Goal: Transaction & Acquisition: Purchase product/service

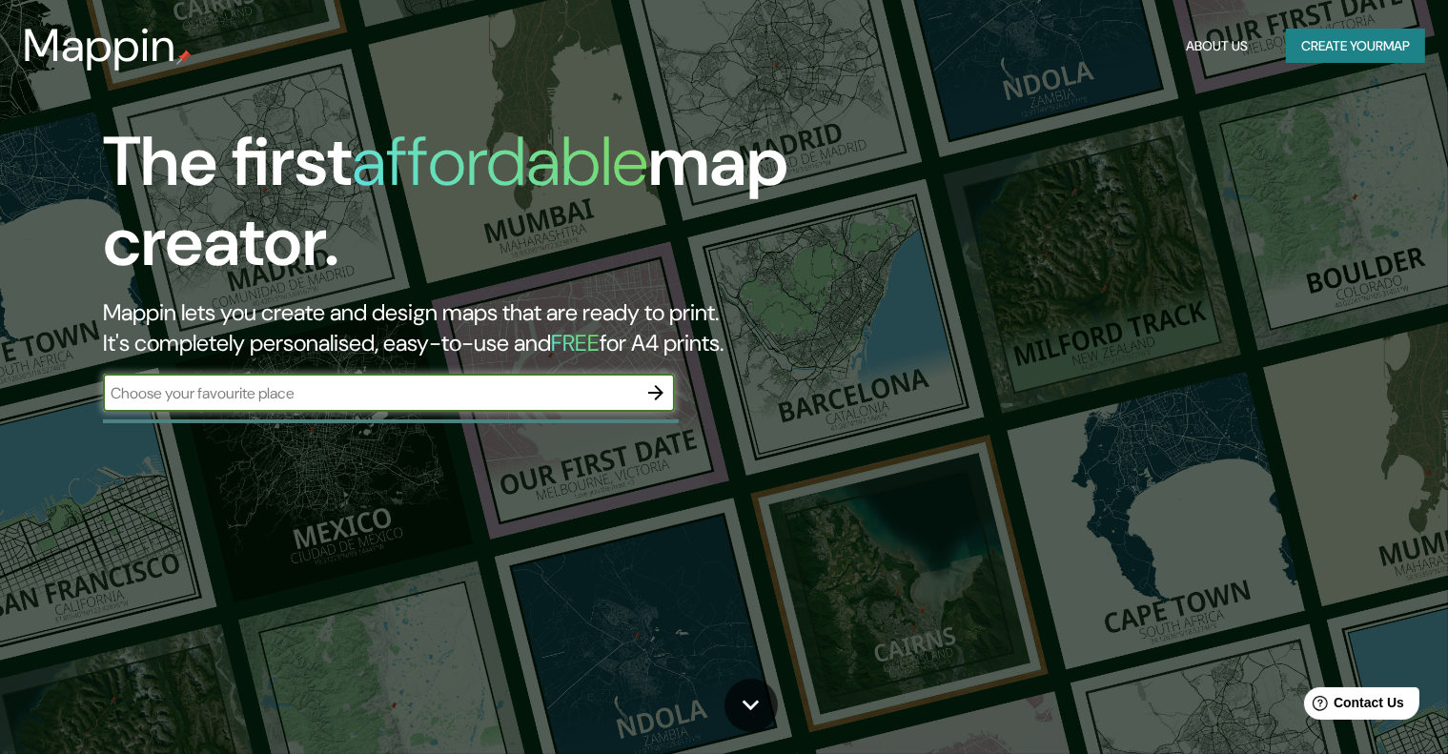
type input "G"
type input "VÉGUETA"
click at [656, 394] on icon "button" at bounding box center [655, 392] width 23 height 23
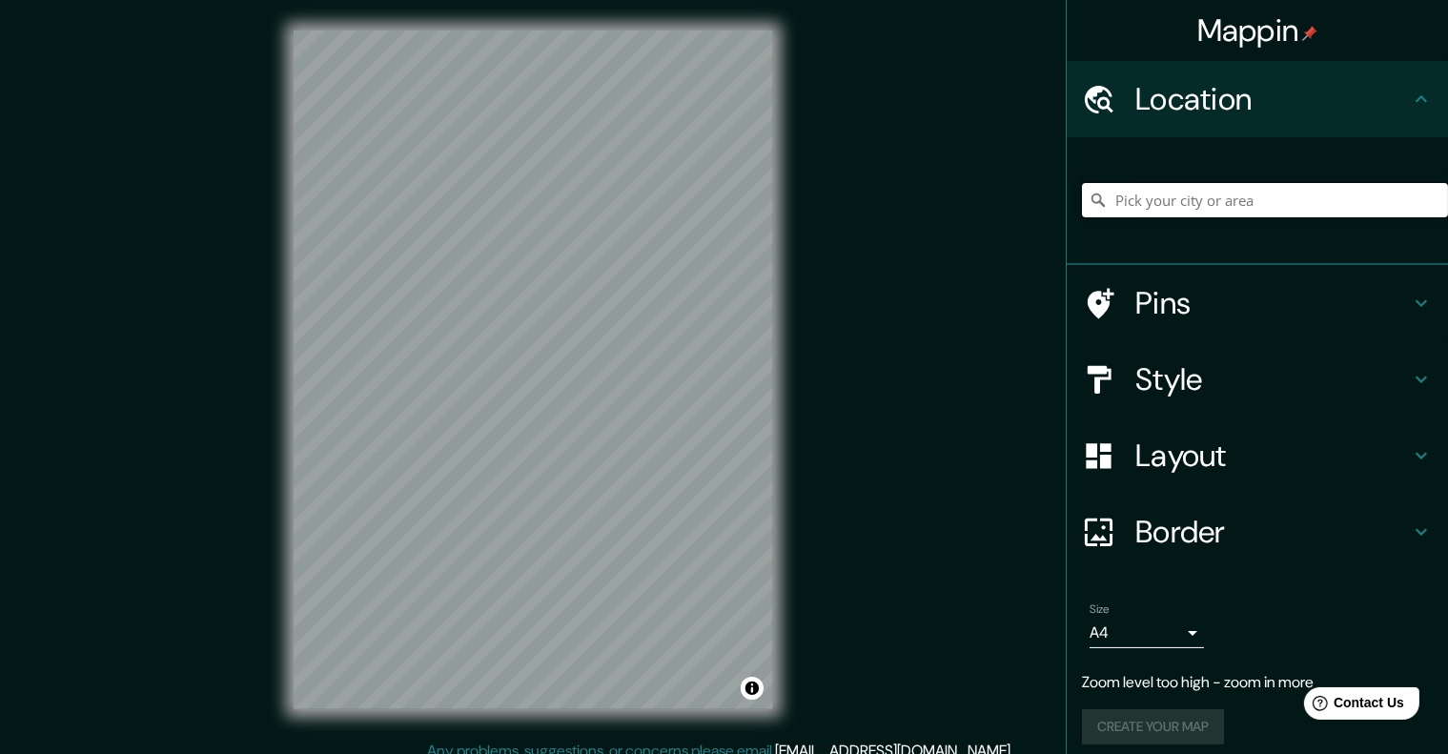
click at [1153, 207] on input "Pick your city or area" at bounding box center [1265, 200] width 366 height 34
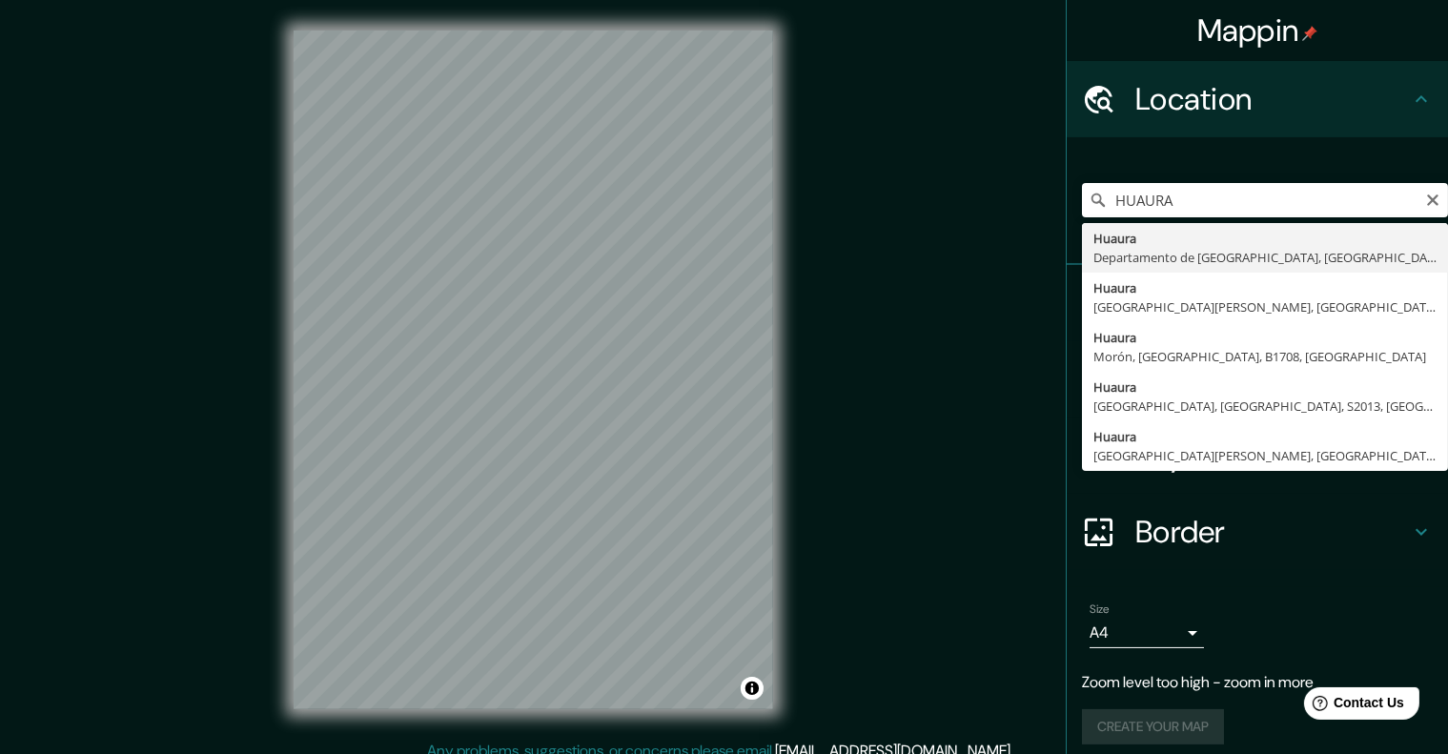
type input "Huaura, Departamento de Lima, Perú"
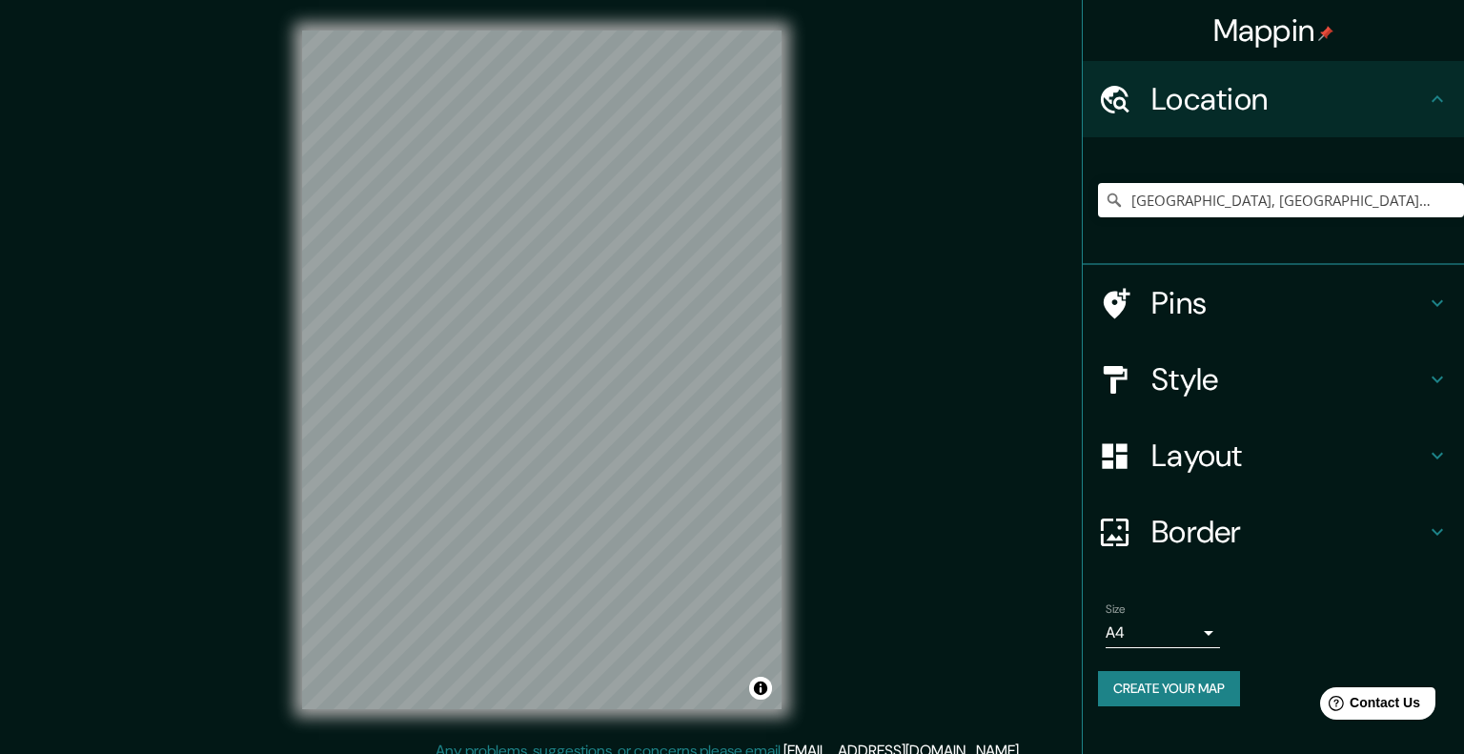
click at [1194, 637] on body "Mappin Location Huaura, Departamento de Lima, Perú Pins Style Layout Border Cho…" at bounding box center [732, 377] width 1464 height 754
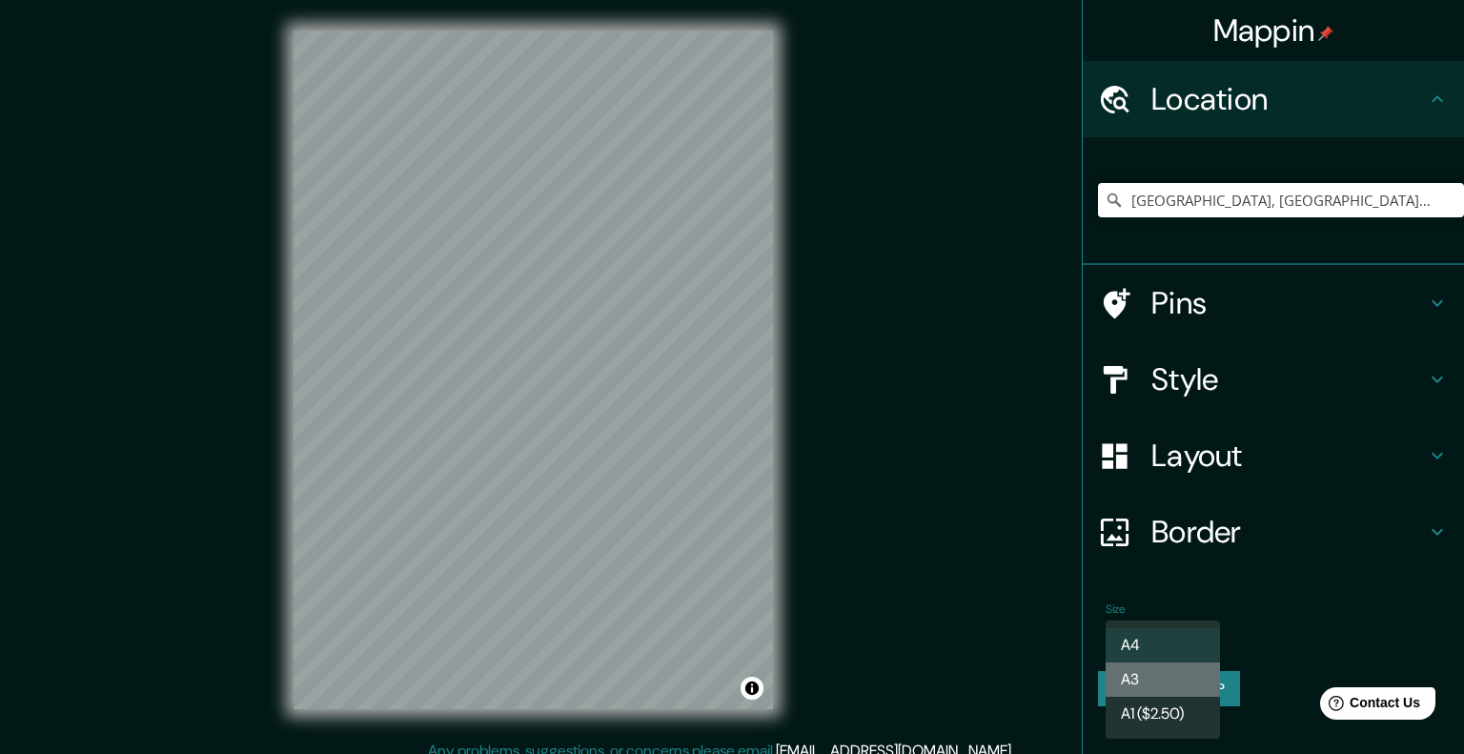
click at [1173, 669] on li "A3" at bounding box center [1163, 680] width 114 height 34
type input "a4"
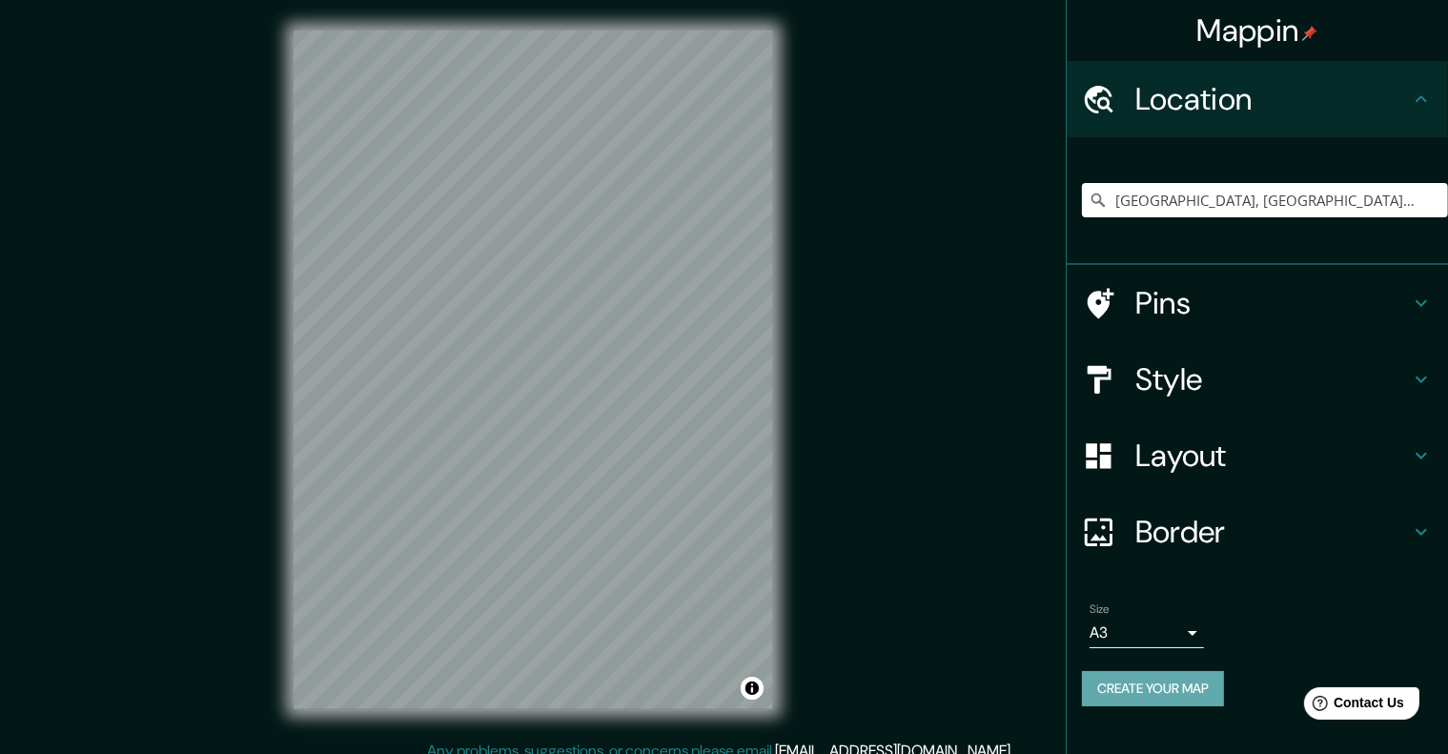
click at [1190, 679] on button "Create your map" at bounding box center [1153, 688] width 142 height 35
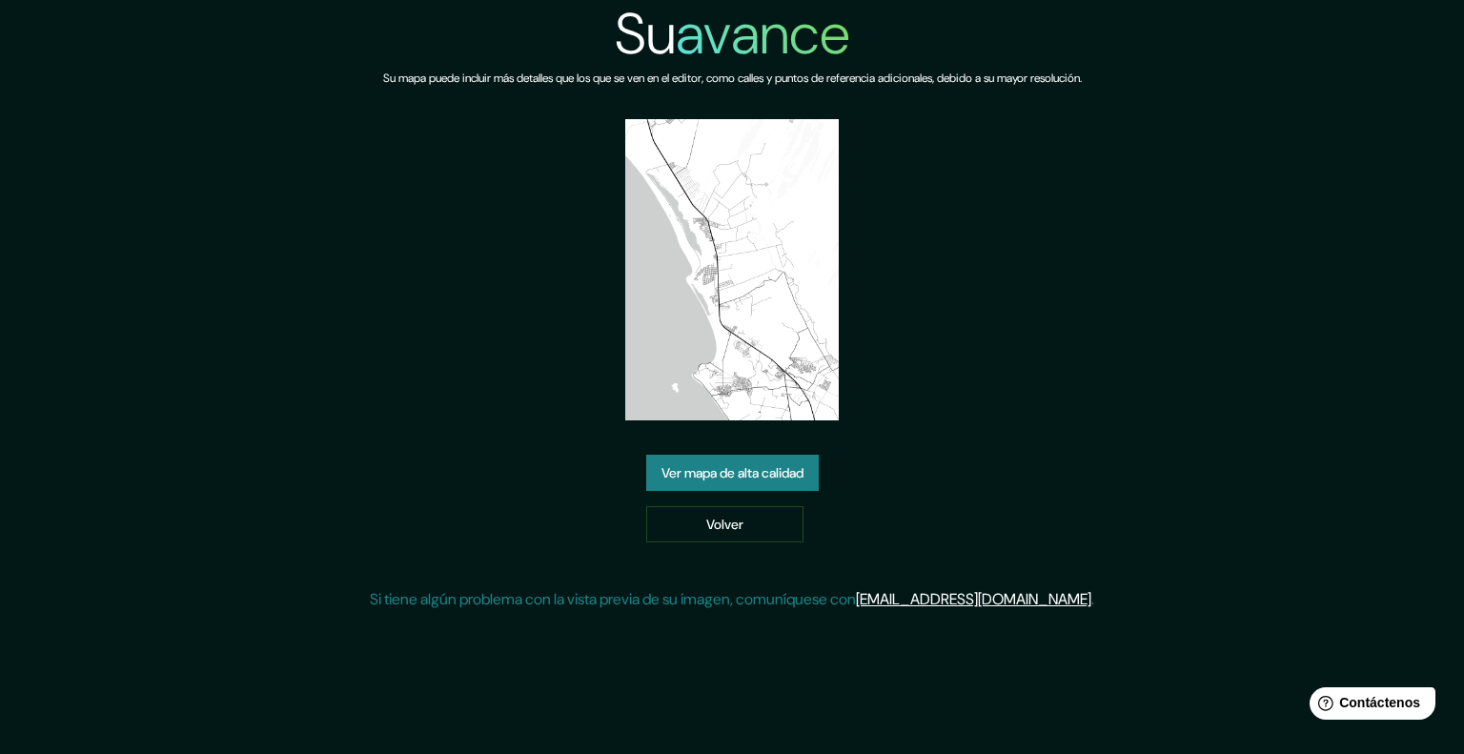
click at [753, 478] on font "Ver mapa de alta calidad" at bounding box center [733, 473] width 142 height 17
click at [722, 525] on font "Volver" at bounding box center [724, 524] width 37 height 17
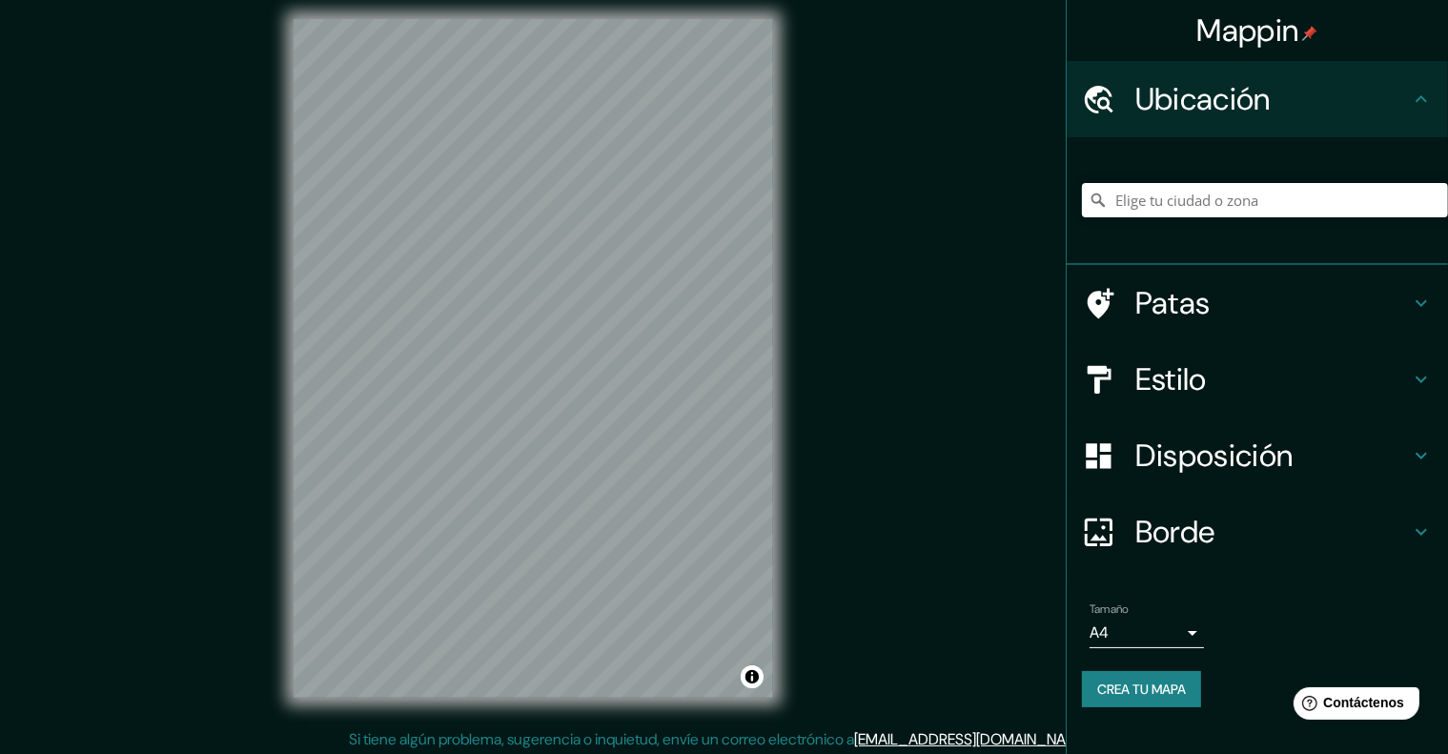
scroll to position [15, 0]
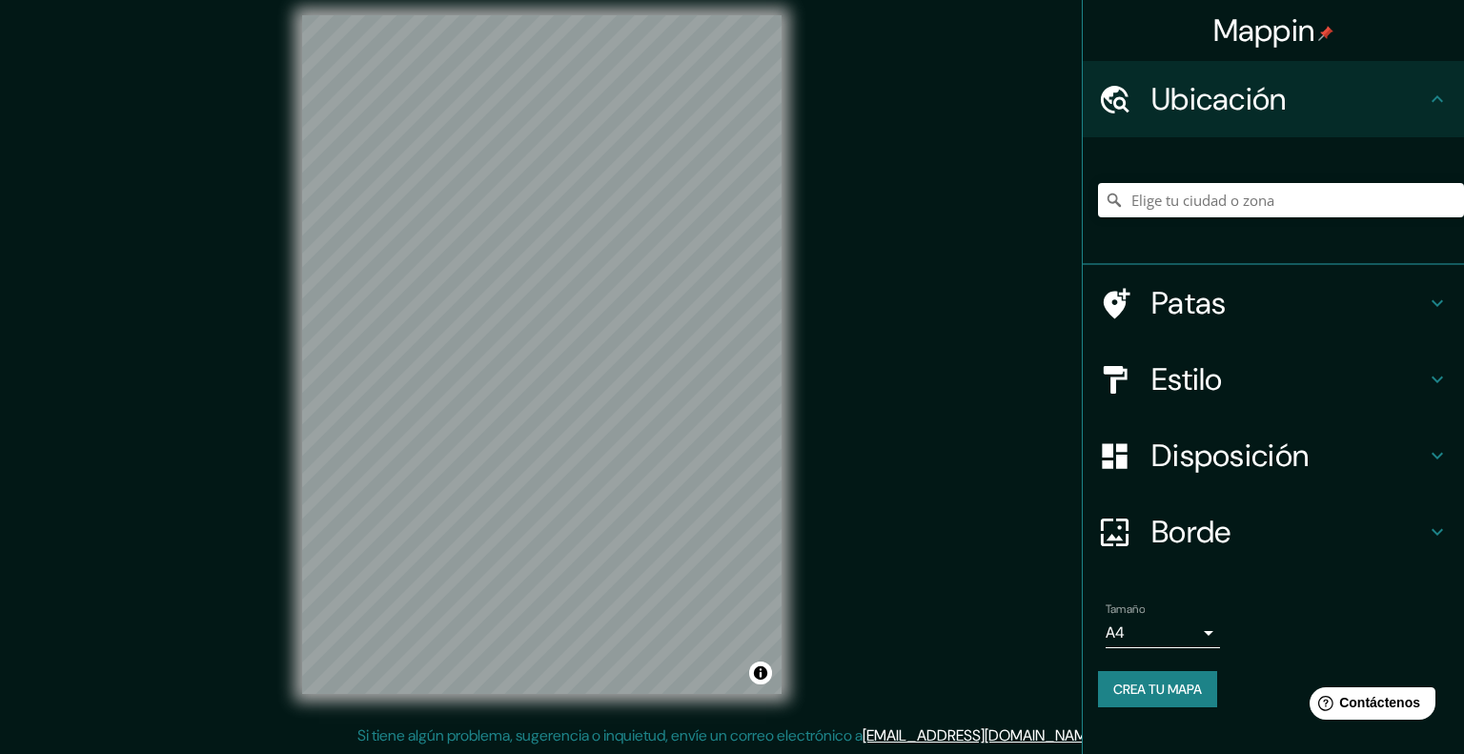
click at [1191, 629] on body "Mappin Ubicación Patas Estilo Disposición Borde Elige un borde. Consejo : puede…" at bounding box center [732, 362] width 1464 height 754
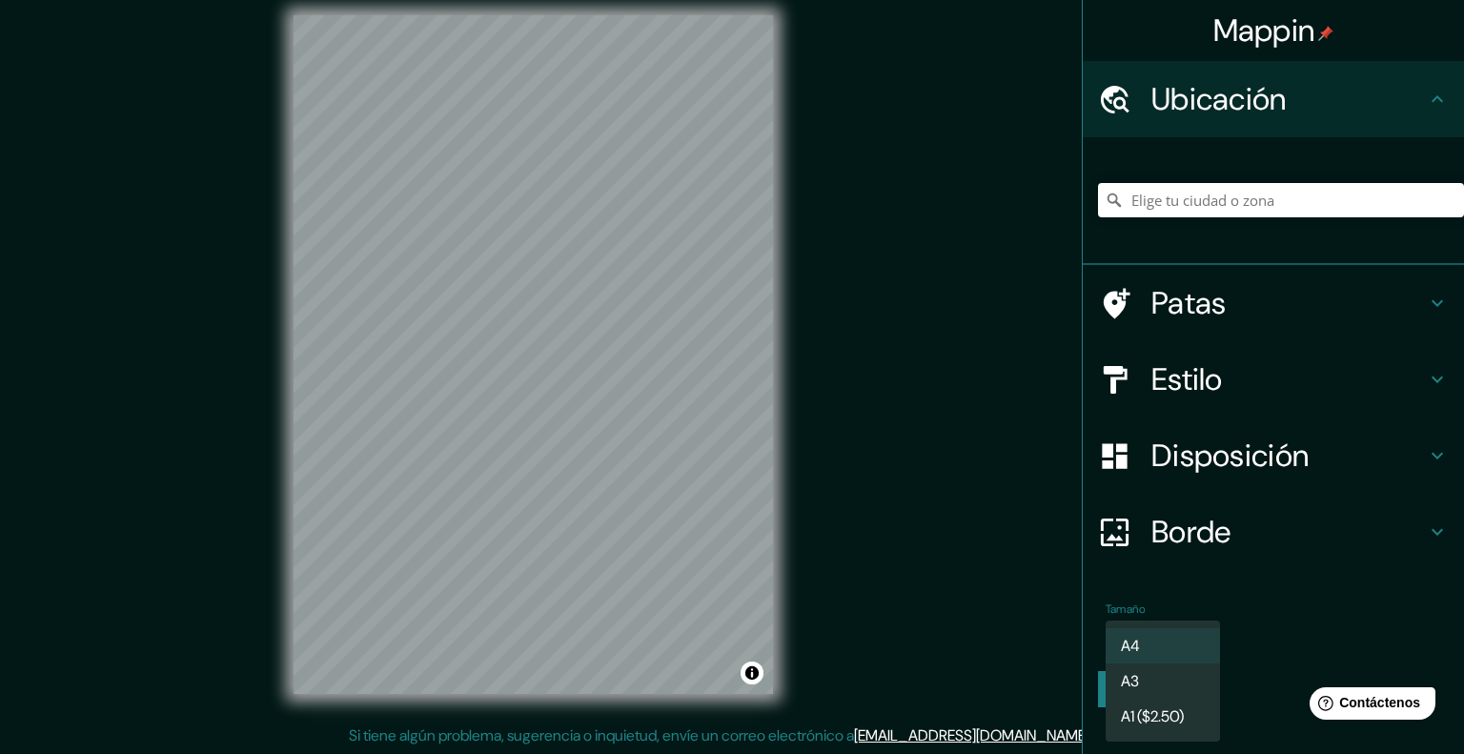
click at [1314, 631] on div at bounding box center [732, 377] width 1464 height 754
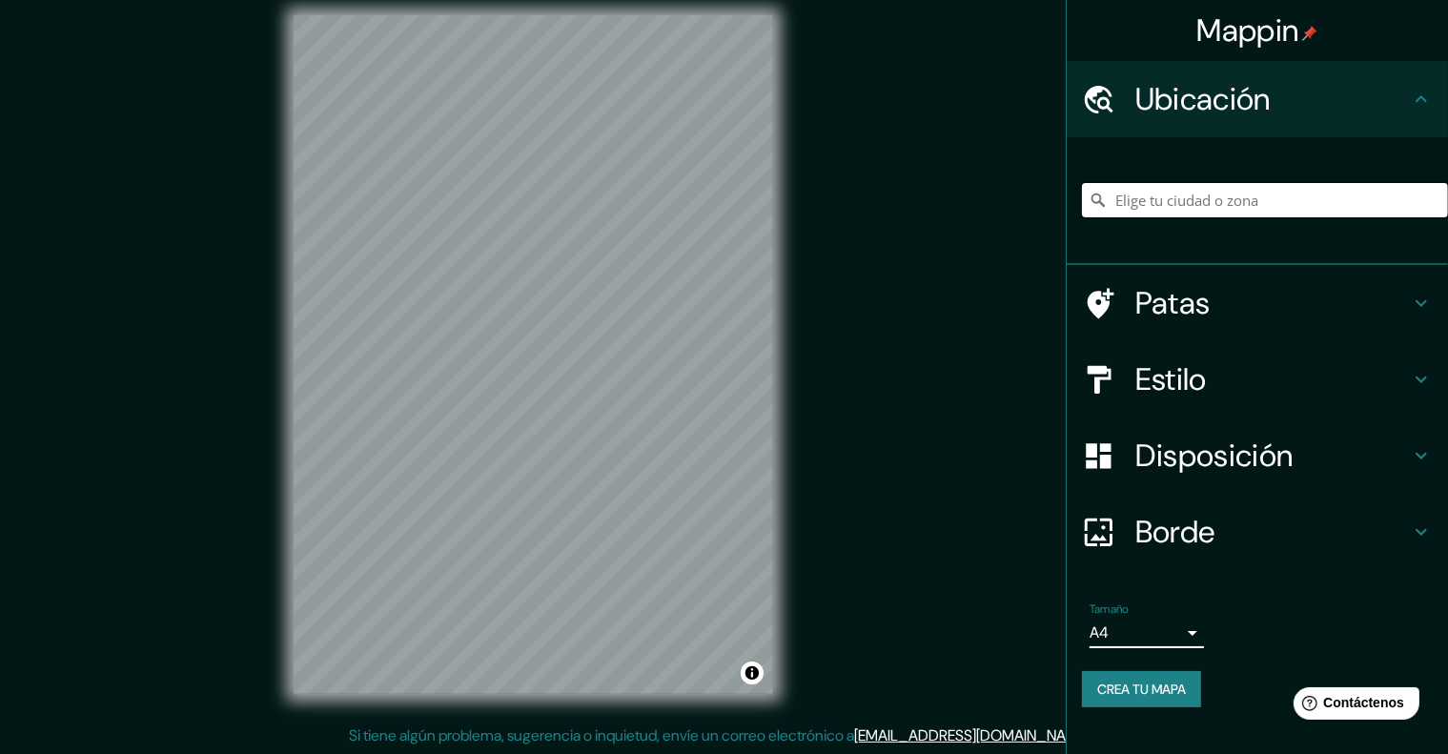
click at [1158, 209] on input "Elige tu ciudad o zona" at bounding box center [1265, 200] width 366 height 34
type input "Huaral, Departamento de Lima, Perú"
click at [1417, 523] on icon at bounding box center [1421, 531] width 23 height 23
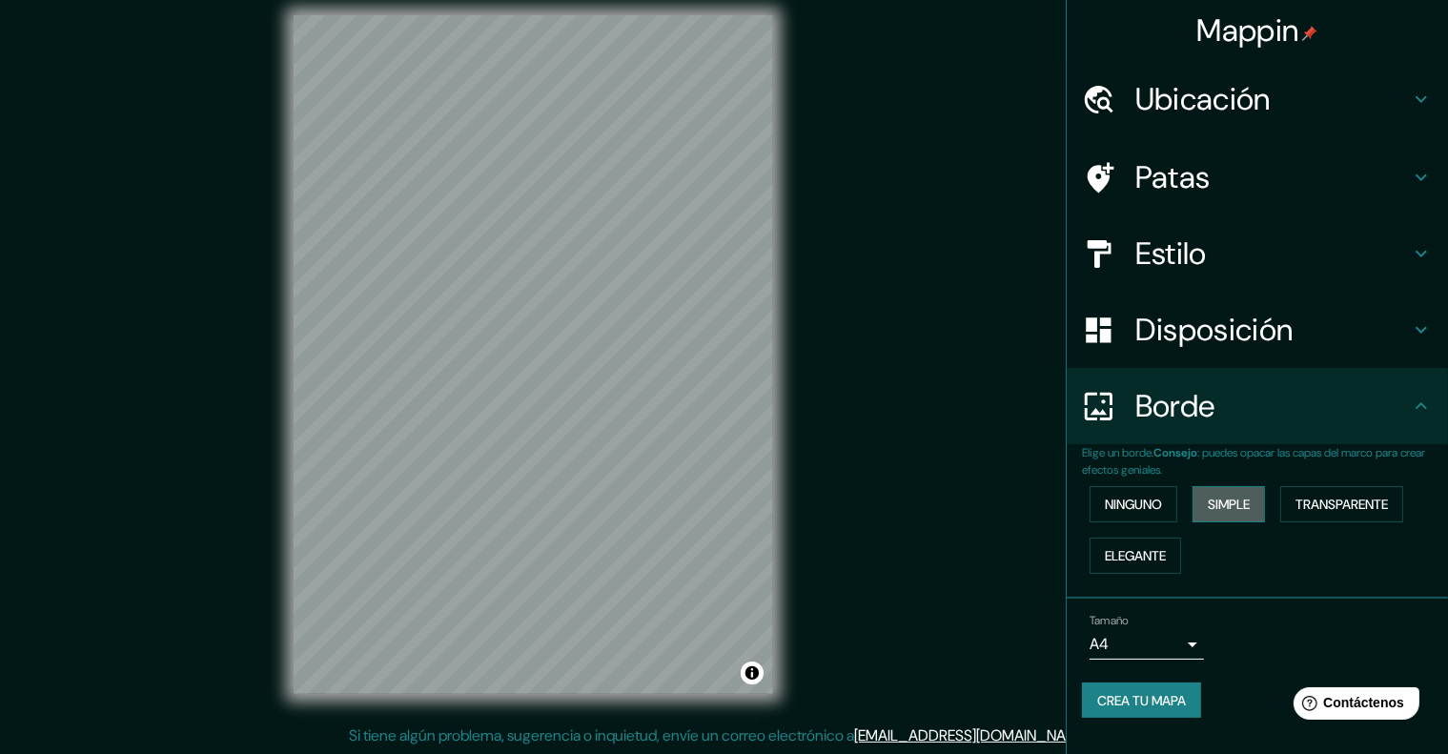
click at [1231, 504] on font "Simple" at bounding box center [1229, 504] width 42 height 17
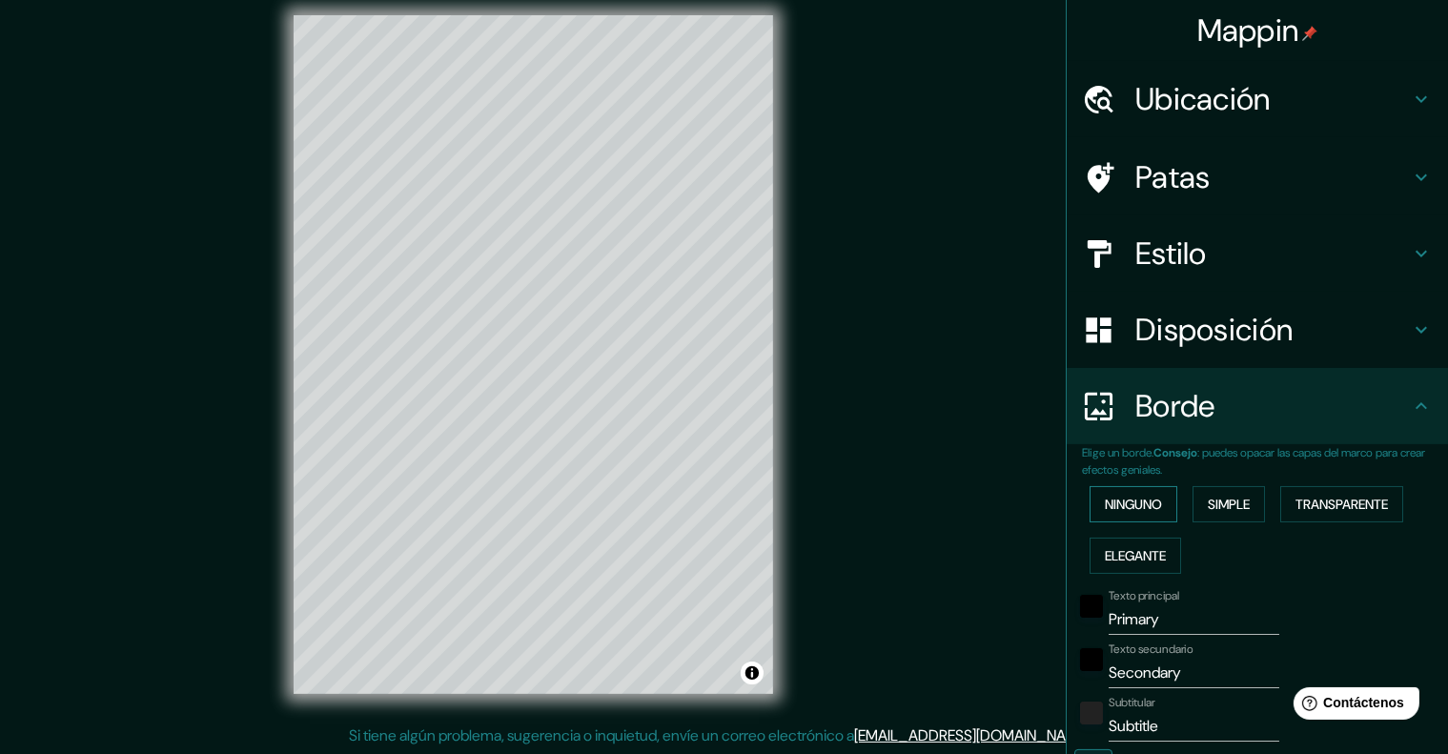
click at [1132, 517] on button "Ninguno" at bounding box center [1134, 504] width 88 height 36
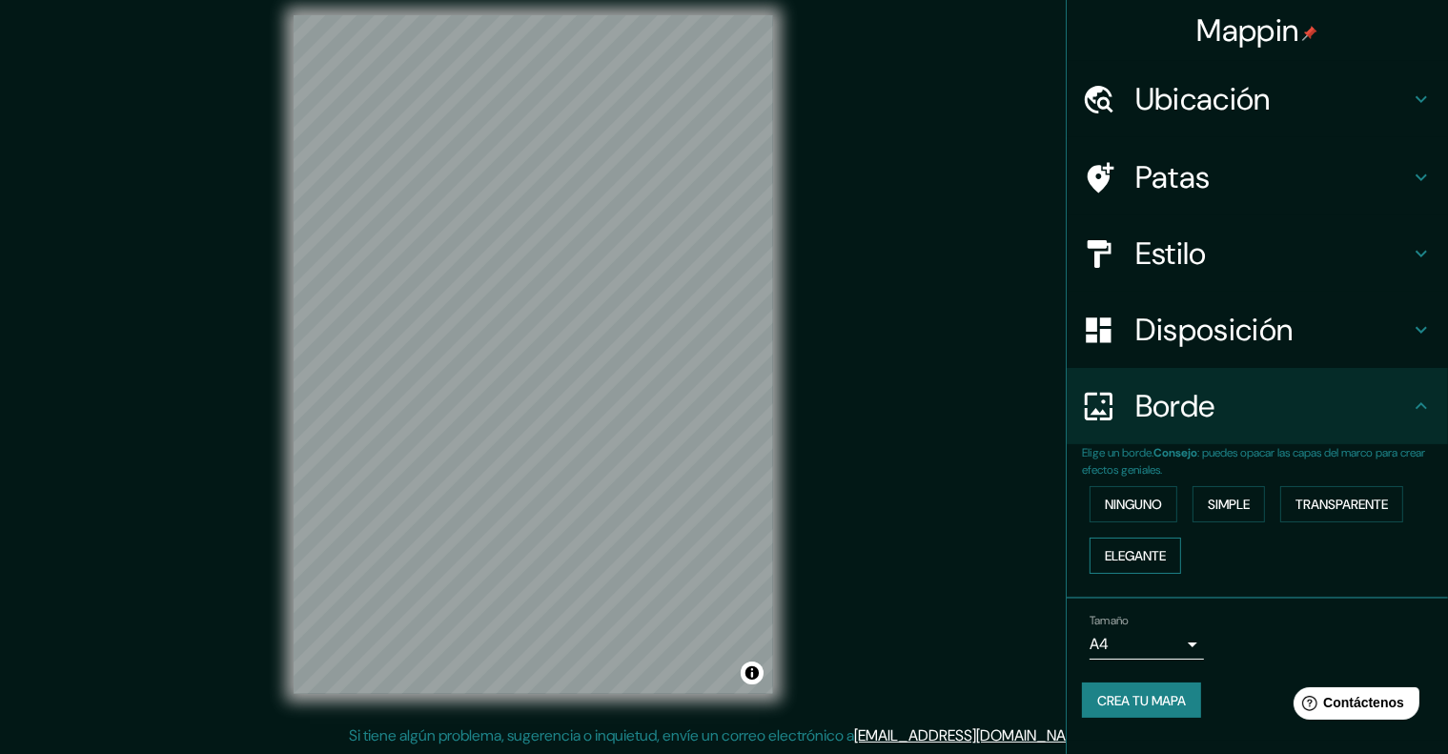
click at [1139, 555] on font "Elegante" at bounding box center [1135, 555] width 61 height 17
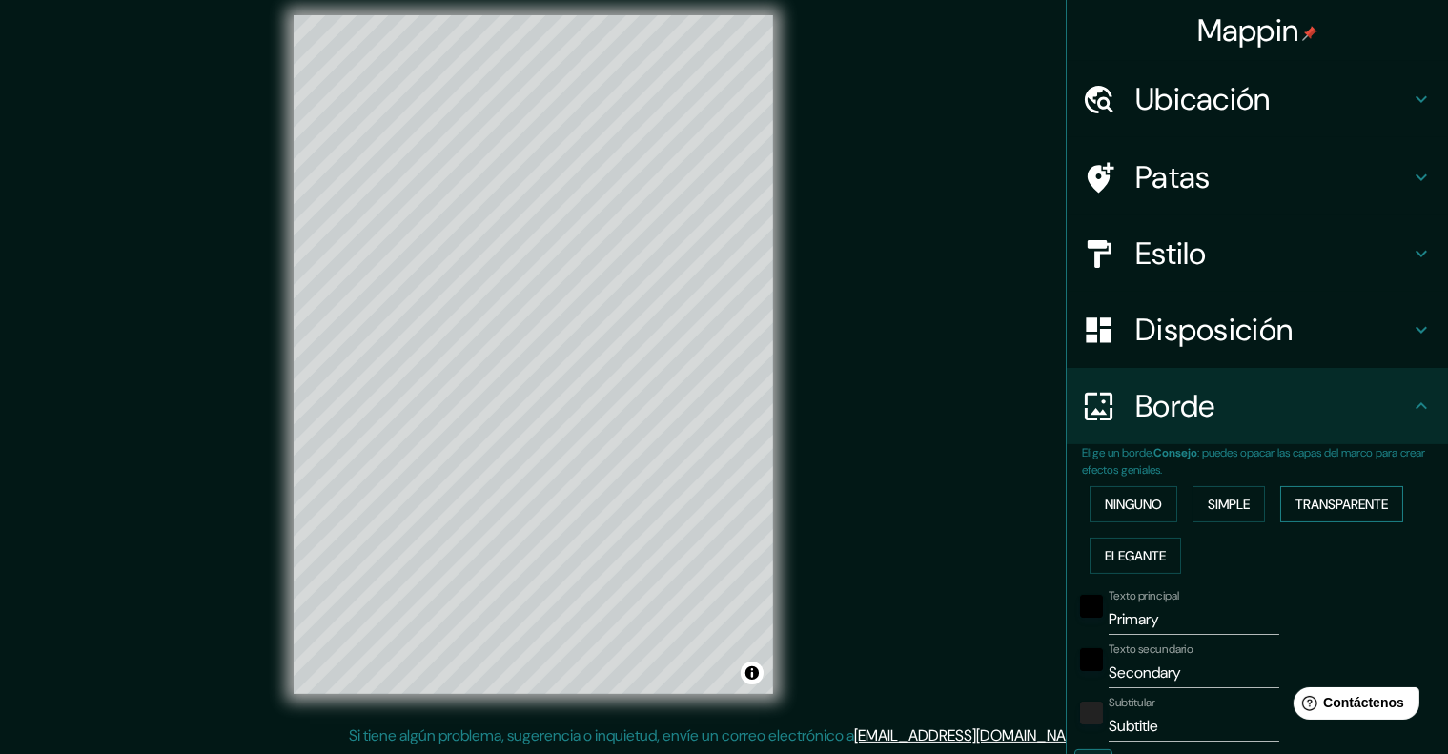
click at [1355, 492] on font "Transparente" at bounding box center [1342, 504] width 92 height 25
click at [1105, 513] on font "Ninguno" at bounding box center [1133, 504] width 57 height 25
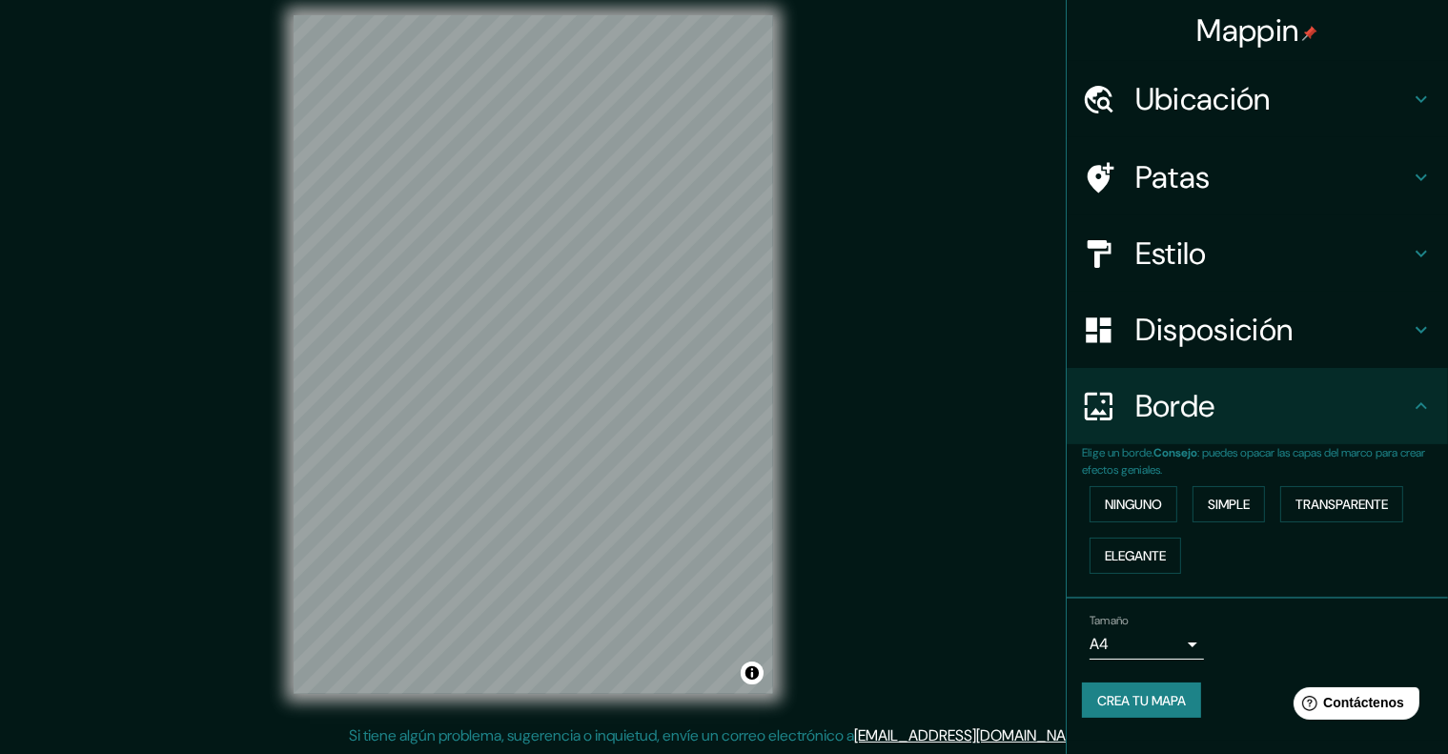
click at [1420, 324] on icon at bounding box center [1421, 329] width 23 height 23
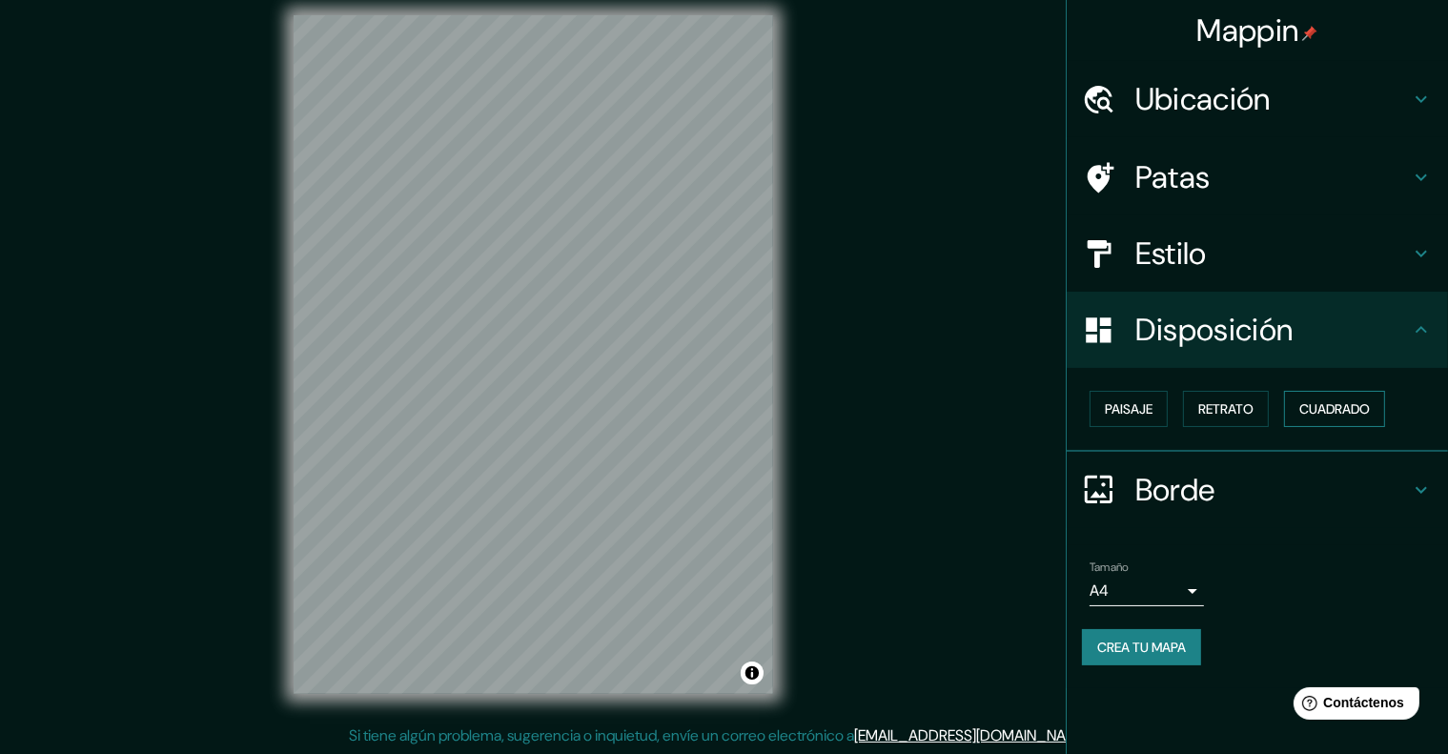
click at [1352, 412] on font "Cuadrado" at bounding box center [1334, 408] width 71 height 17
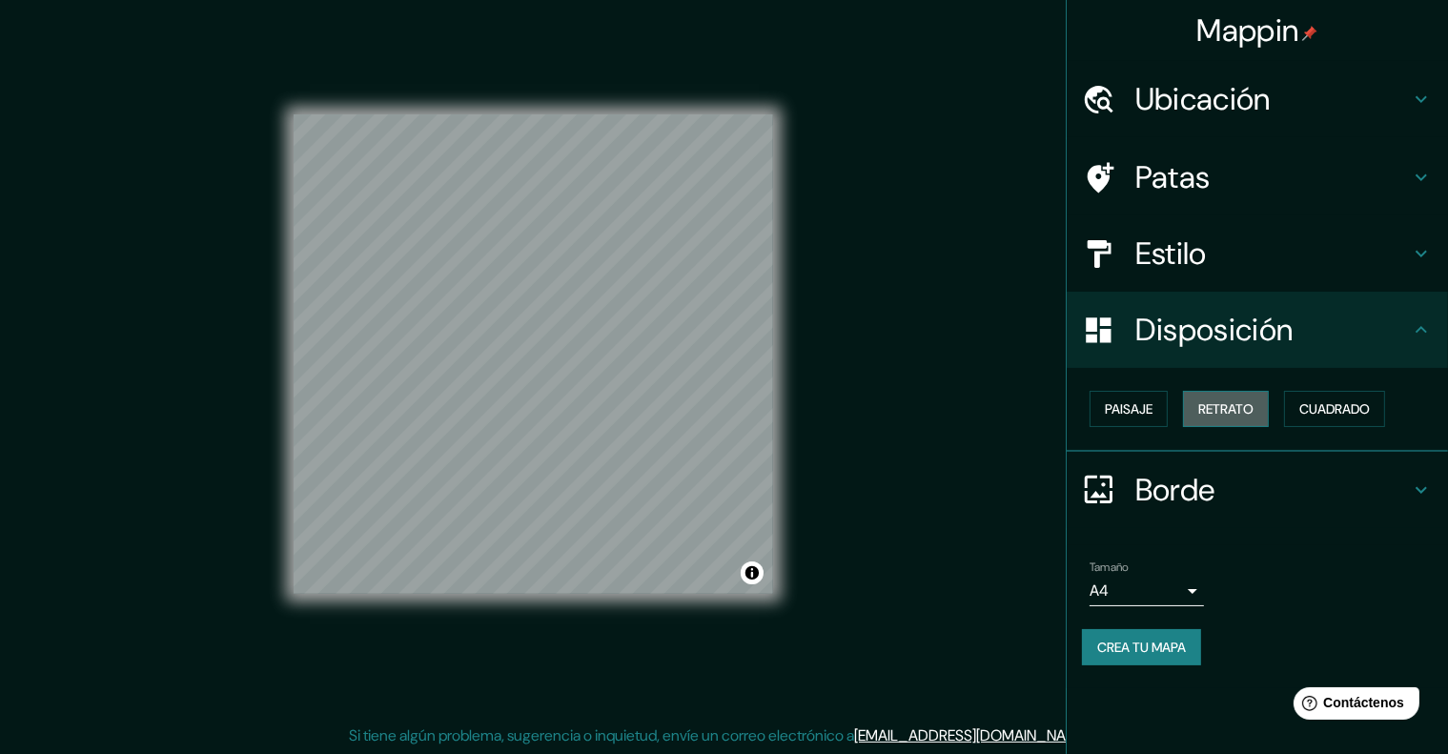
click at [1254, 411] on font "Retrato" at bounding box center [1225, 408] width 55 height 17
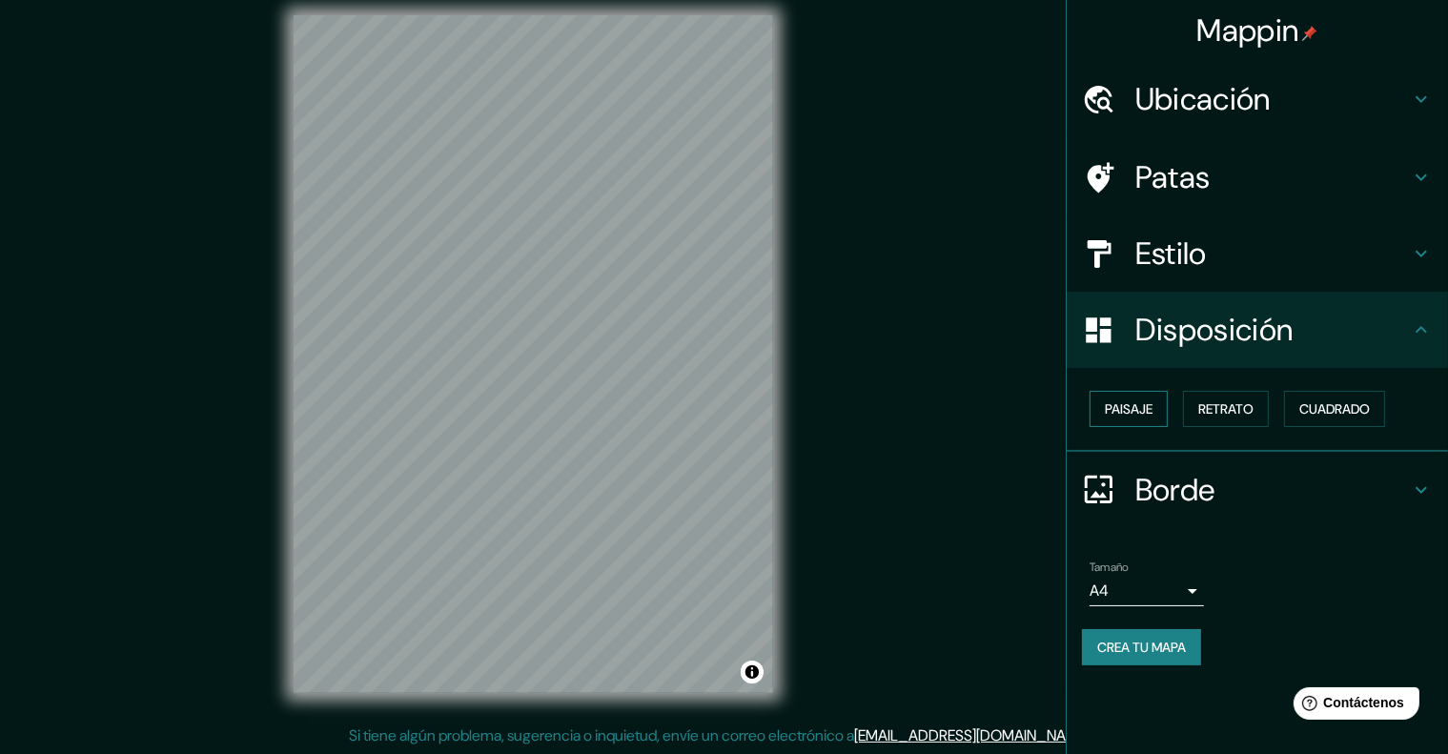
click at [1122, 407] on font "Paisaje" at bounding box center [1129, 408] width 48 height 17
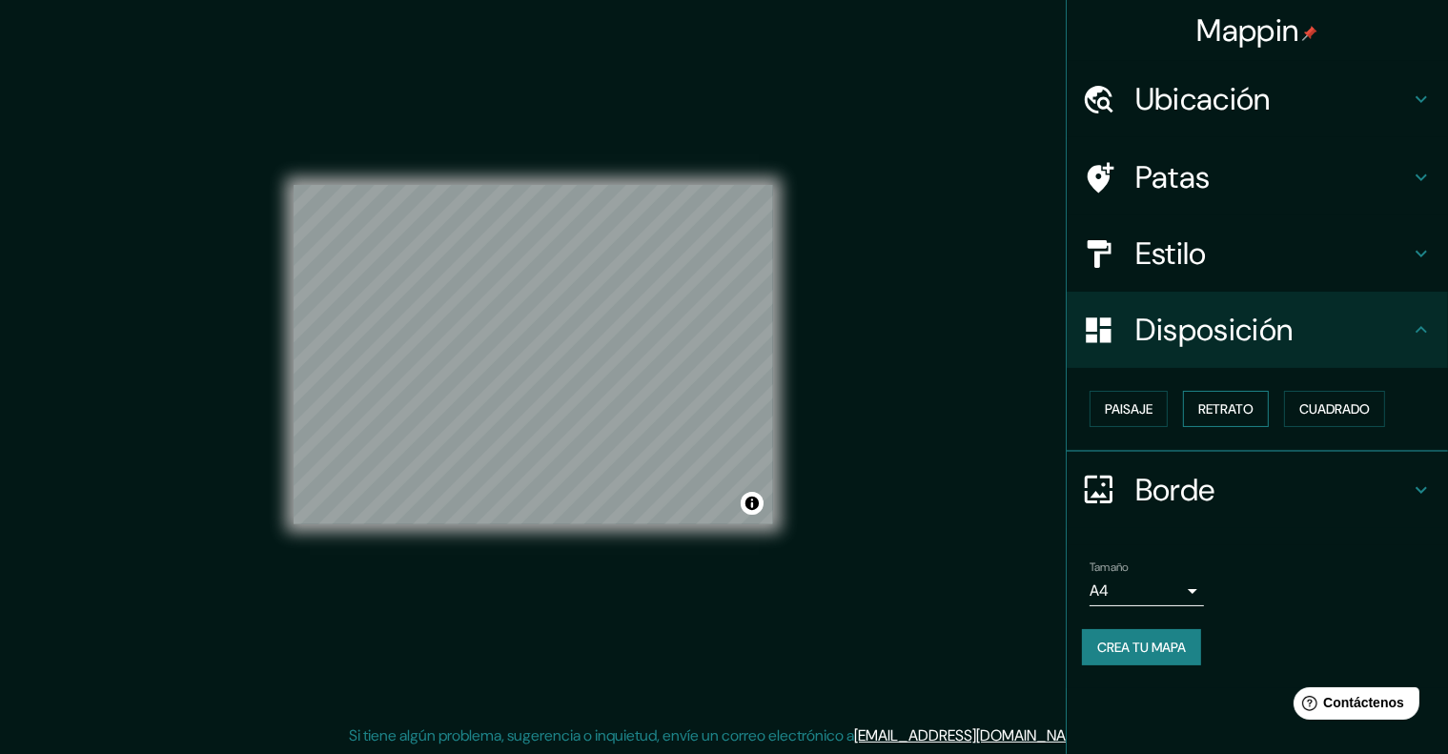
click at [1216, 408] on font "Retrato" at bounding box center [1225, 408] width 55 height 17
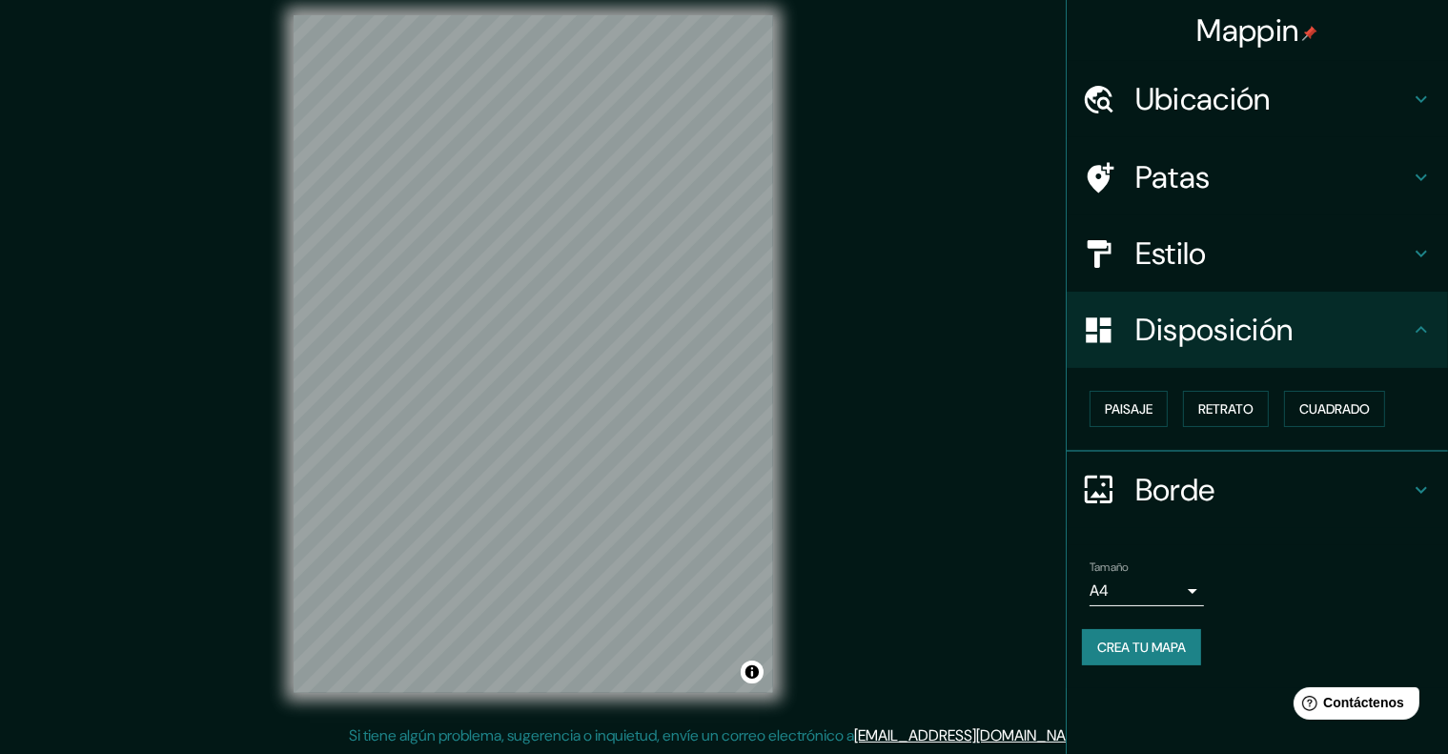
click at [1416, 262] on icon at bounding box center [1421, 253] width 23 height 23
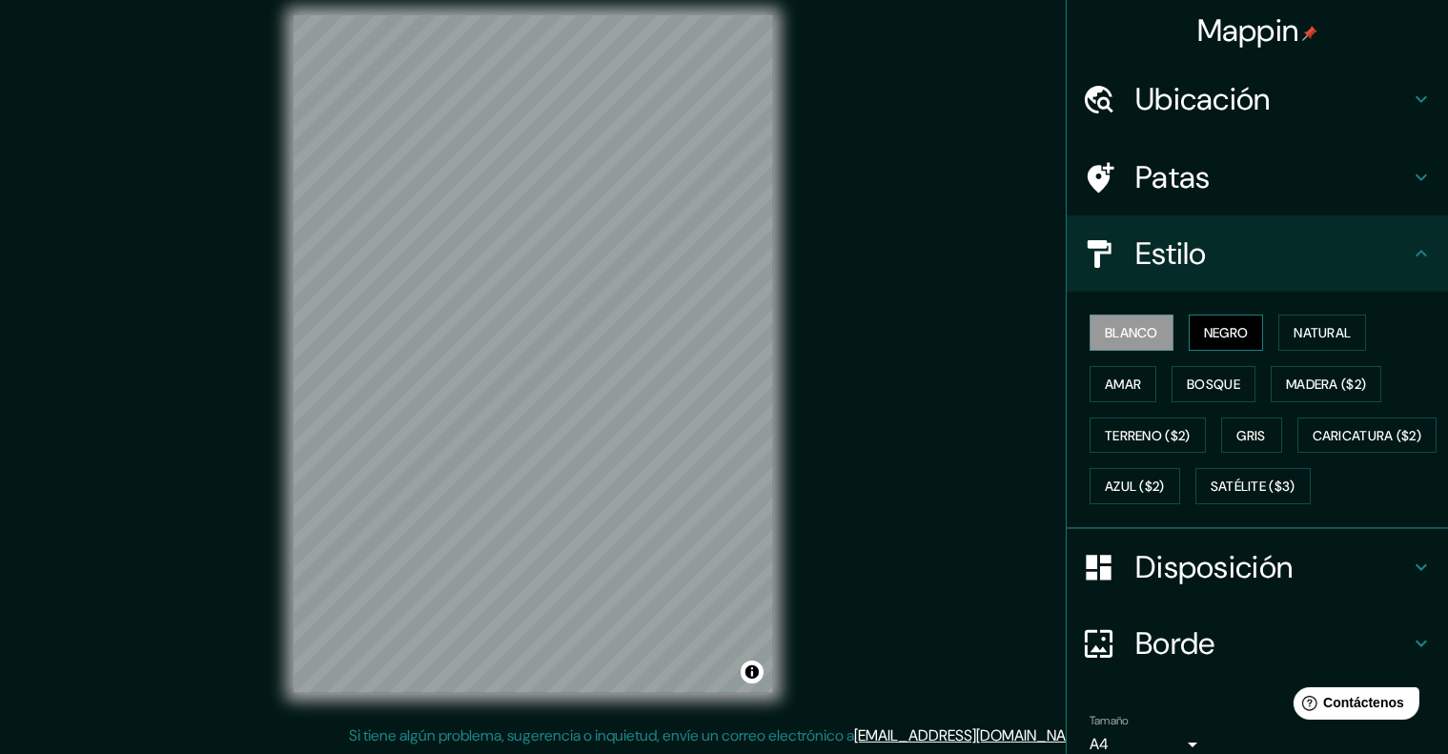
click at [1218, 338] on font "Negro" at bounding box center [1226, 332] width 45 height 17
click at [1327, 324] on font "Natural" at bounding box center [1322, 332] width 57 height 17
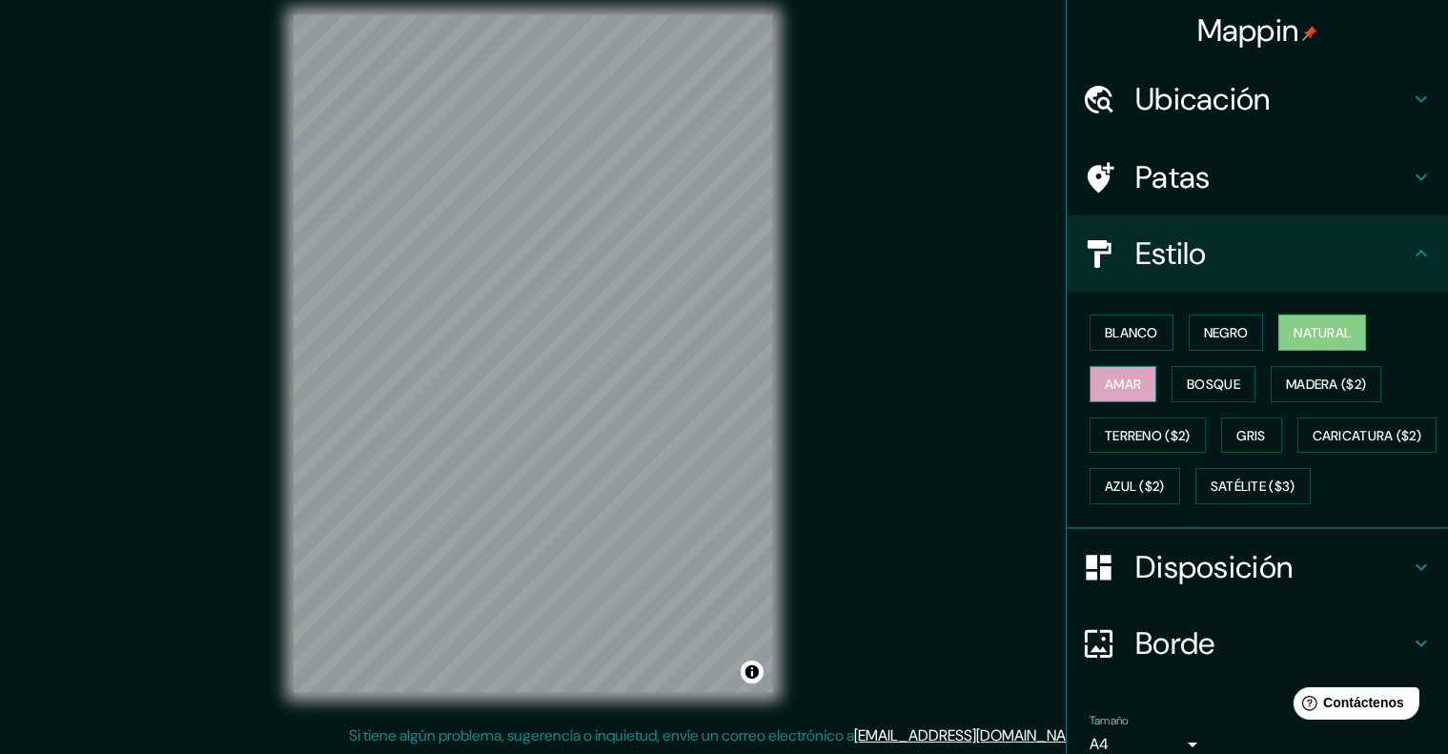
click at [1105, 381] on font "Amar" at bounding box center [1123, 384] width 36 height 17
click at [1216, 384] on font "Bosque" at bounding box center [1213, 384] width 53 height 17
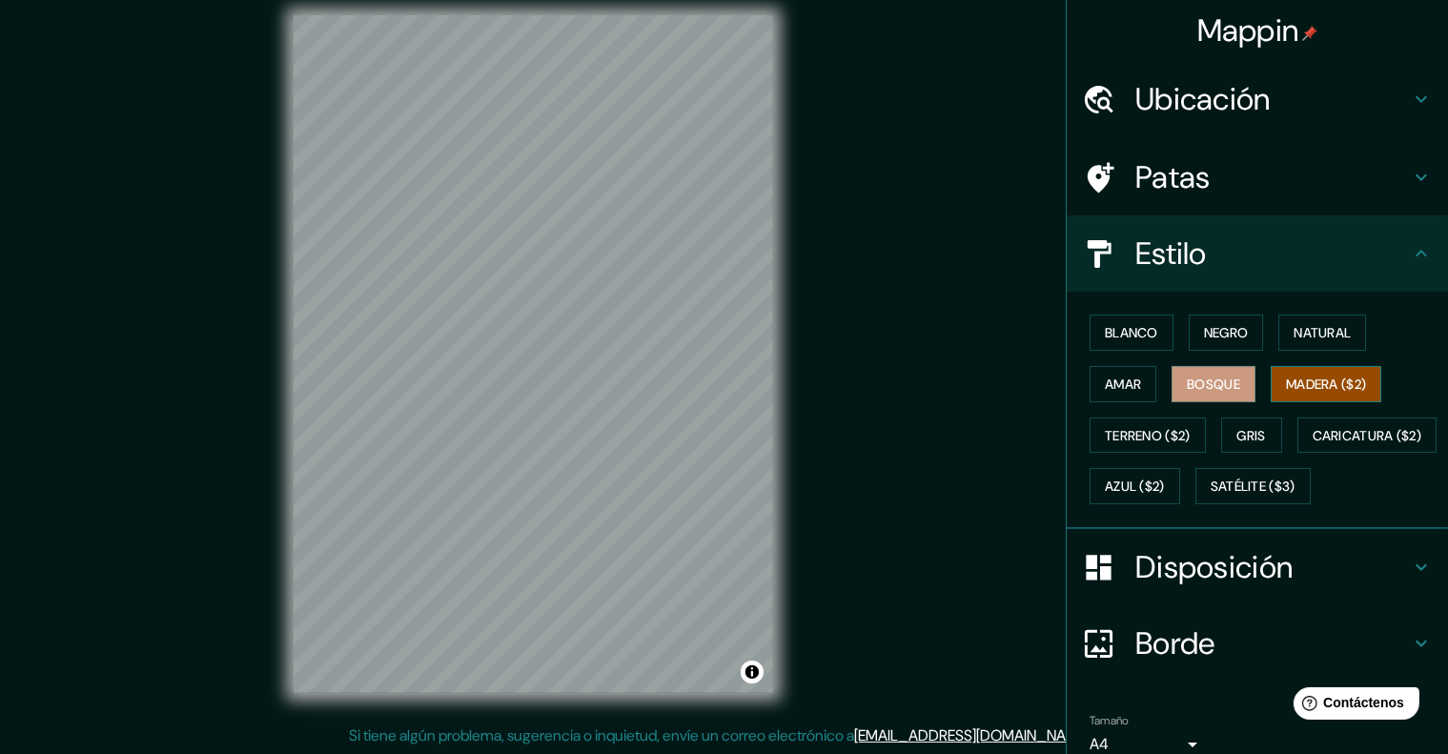
click at [1299, 372] on font "Madera ($2)" at bounding box center [1326, 384] width 80 height 25
click at [1128, 431] on font "Terreno ($2)" at bounding box center [1148, 435] width 86 height 17
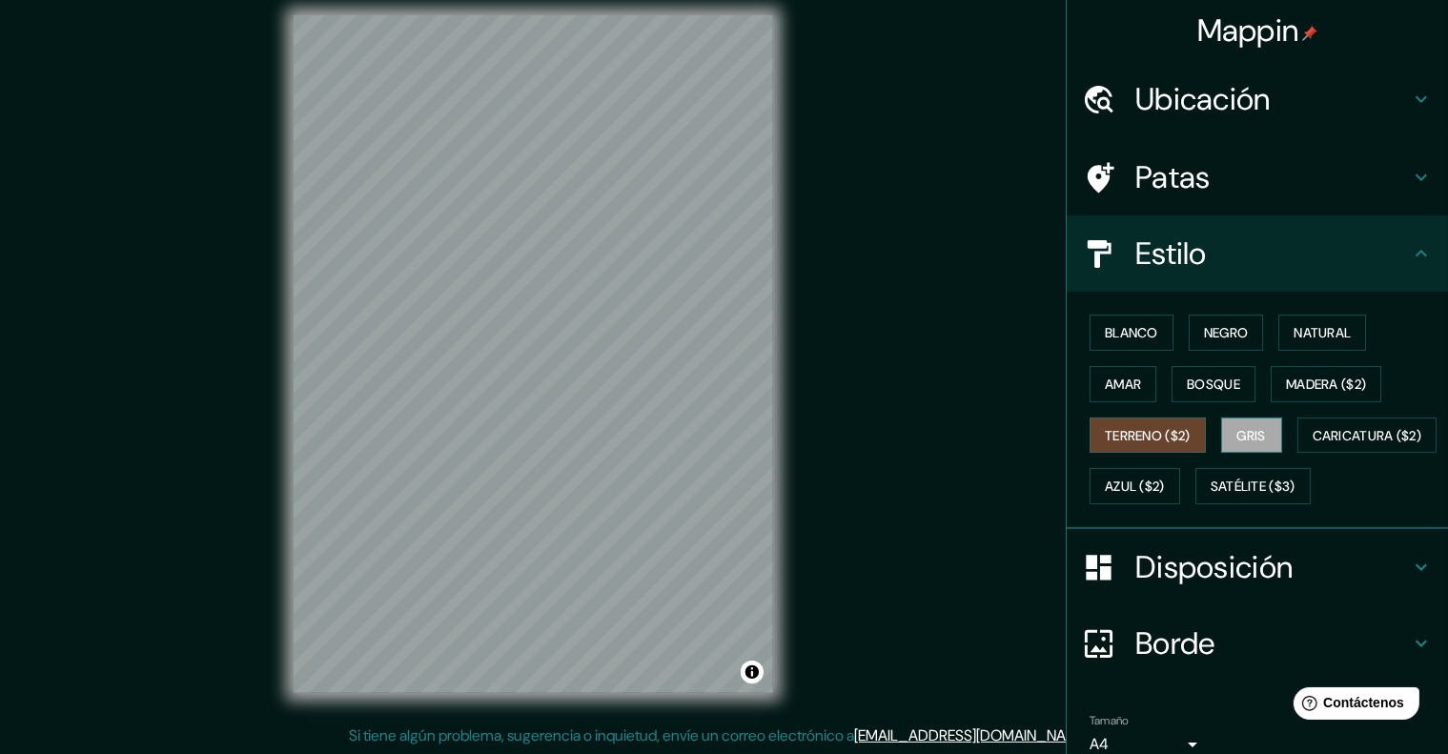
click at [1249, 432] on font "Gris" at bounding box center [1251, 435] width 29 height 17
click at [1214, 327] on font "Negro" at bounding box center [1226, 332] width 45 height 17
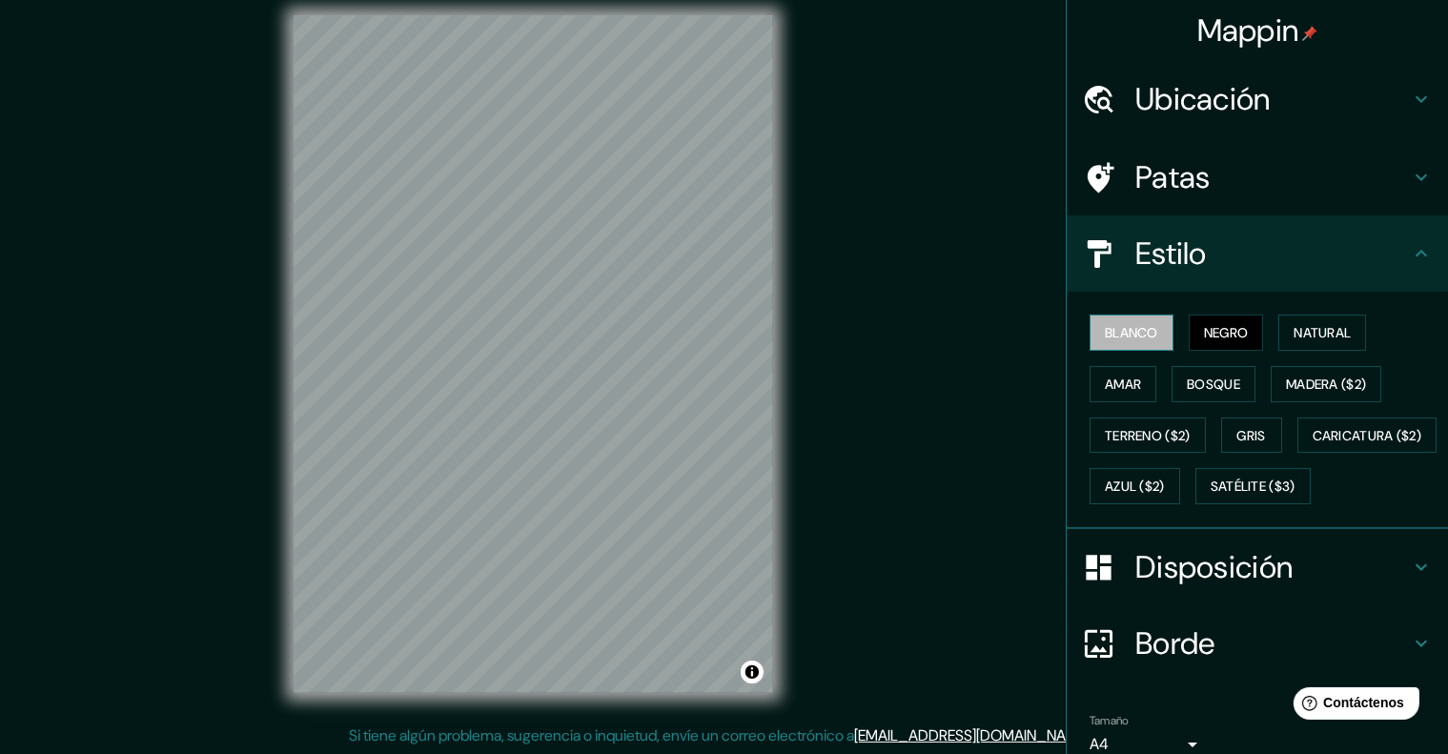
click at [1112, 331] on font "Blanco" at bounding box center [1131, 332] width 53 height 17
click at [1279, 341] on button "Natural" at bounding box center [1322, 333] width 88 height 36
click at [1126, 336] on font "Blanco" at bounding box center [1131, 332] width 53 height 17
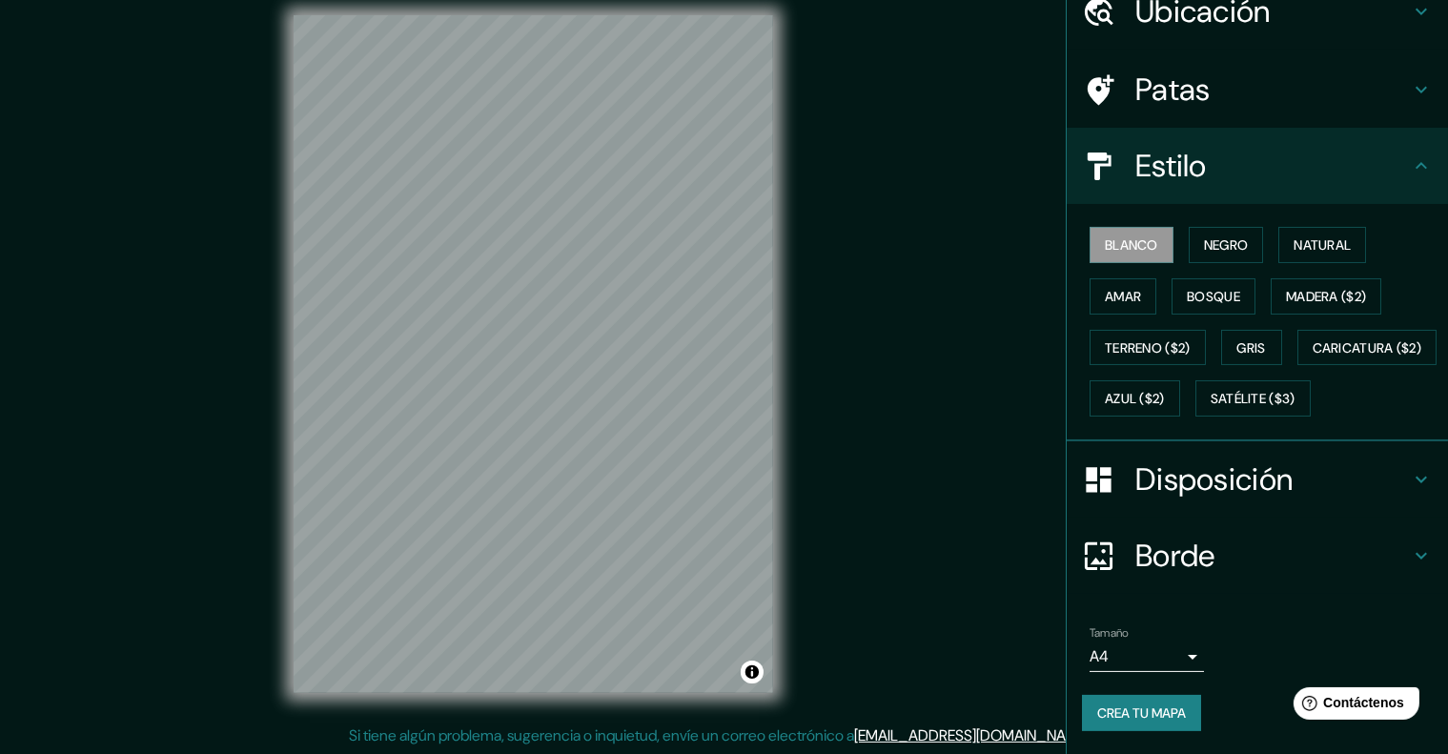
scroll to position [133, 0]
click at [1144, 717] on font "Crea tu mapa" at bounding box center [1141, 712] width 89 height 17
click at [1137, 711] on font "Crea tu mapa" at bounding box center [1141, 712] width 89 height 17
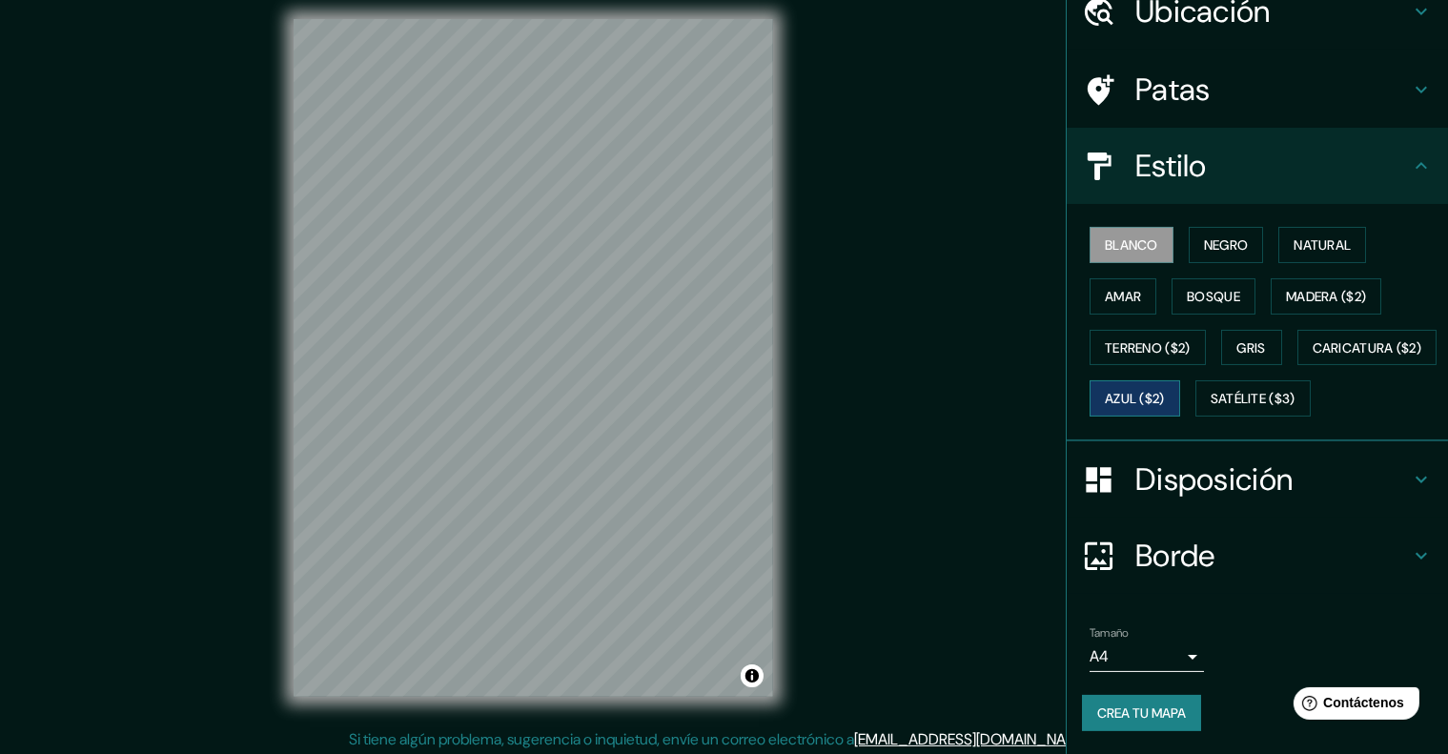
scroll to position [15, 0]
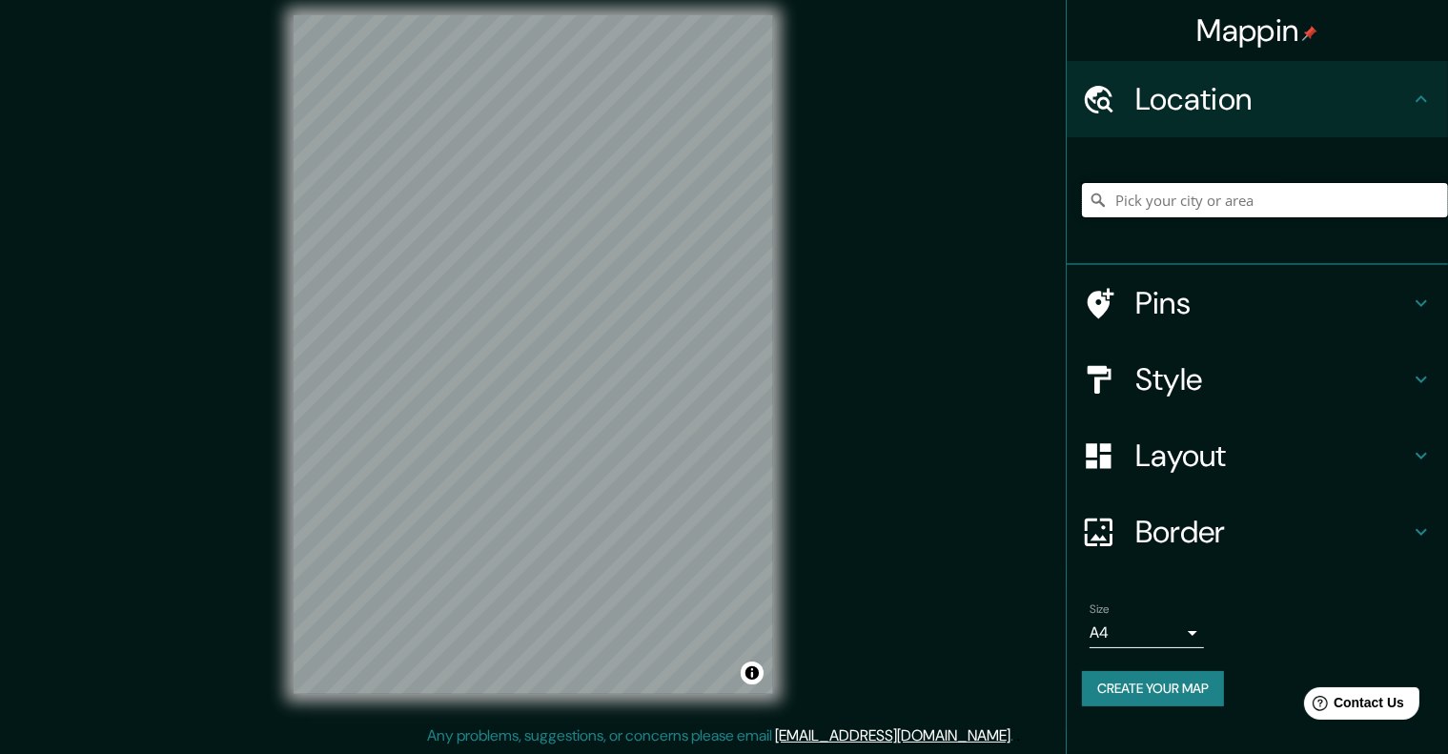
click at [1190, 197] on input "Pick your city or area" at bounding box center [1265, 200] width 366 height 34
type input "Huaura, Departamento de Lima, Perú"
click at [1189, 693] on button "Create your map" at bounding box center [1153, 688] width 142 height 35
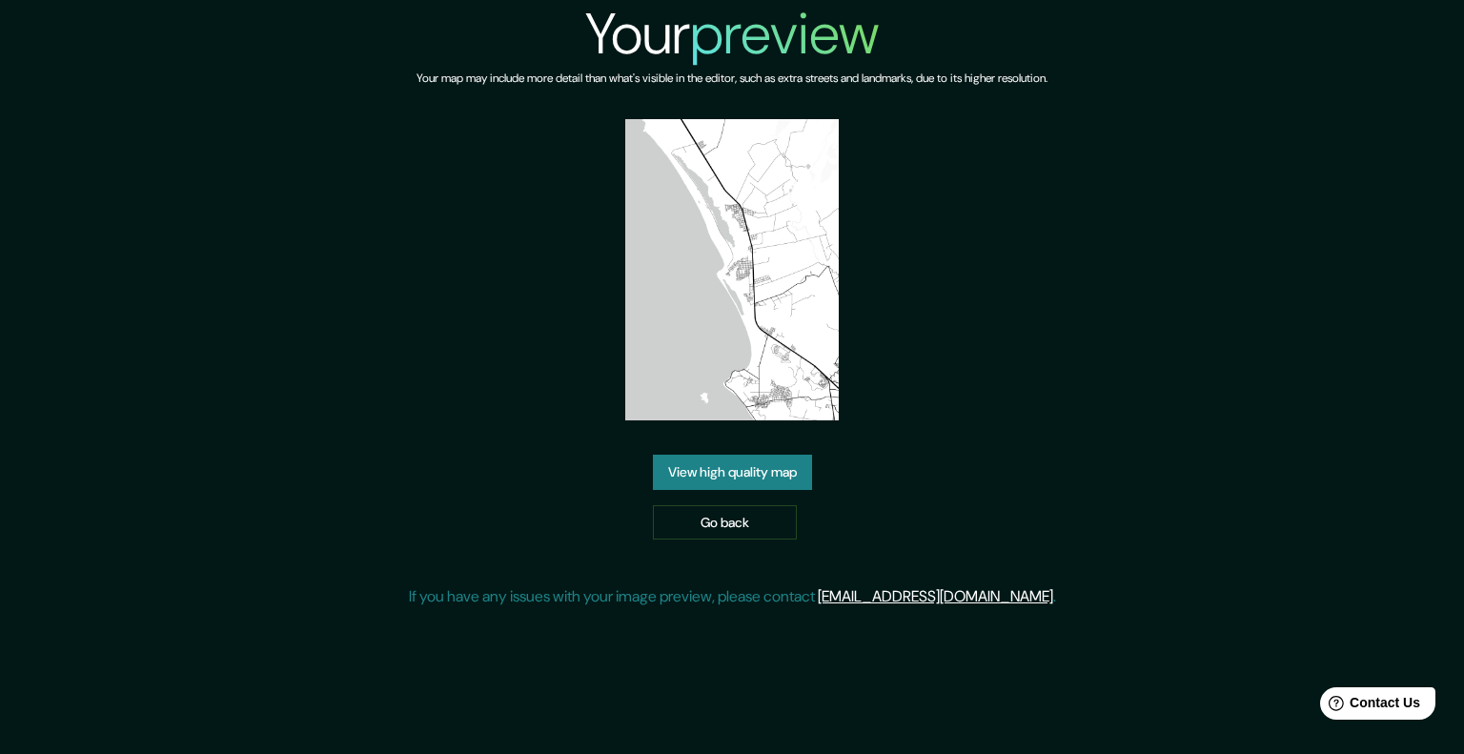
click at [748, 468] on link "View high quality map" at bounding box center [732, 472] width 159 height 35
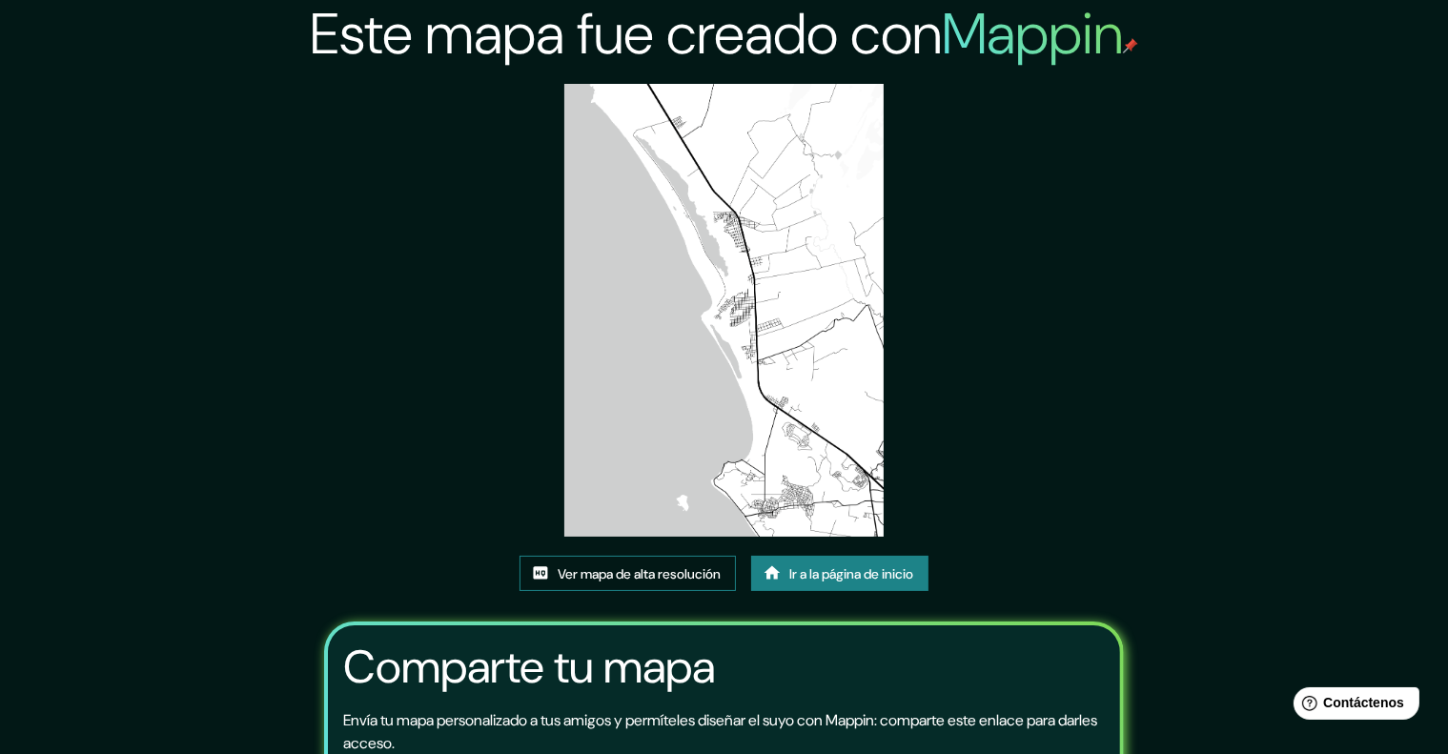
click at [709, 574] on font "Ver mapa de alta resolución" at bounding box center [639, 573] width 163 height 17
click at [832, 579] on font "Ir a la página de inicio" at bounding box center [851, 573] width 124 height 17
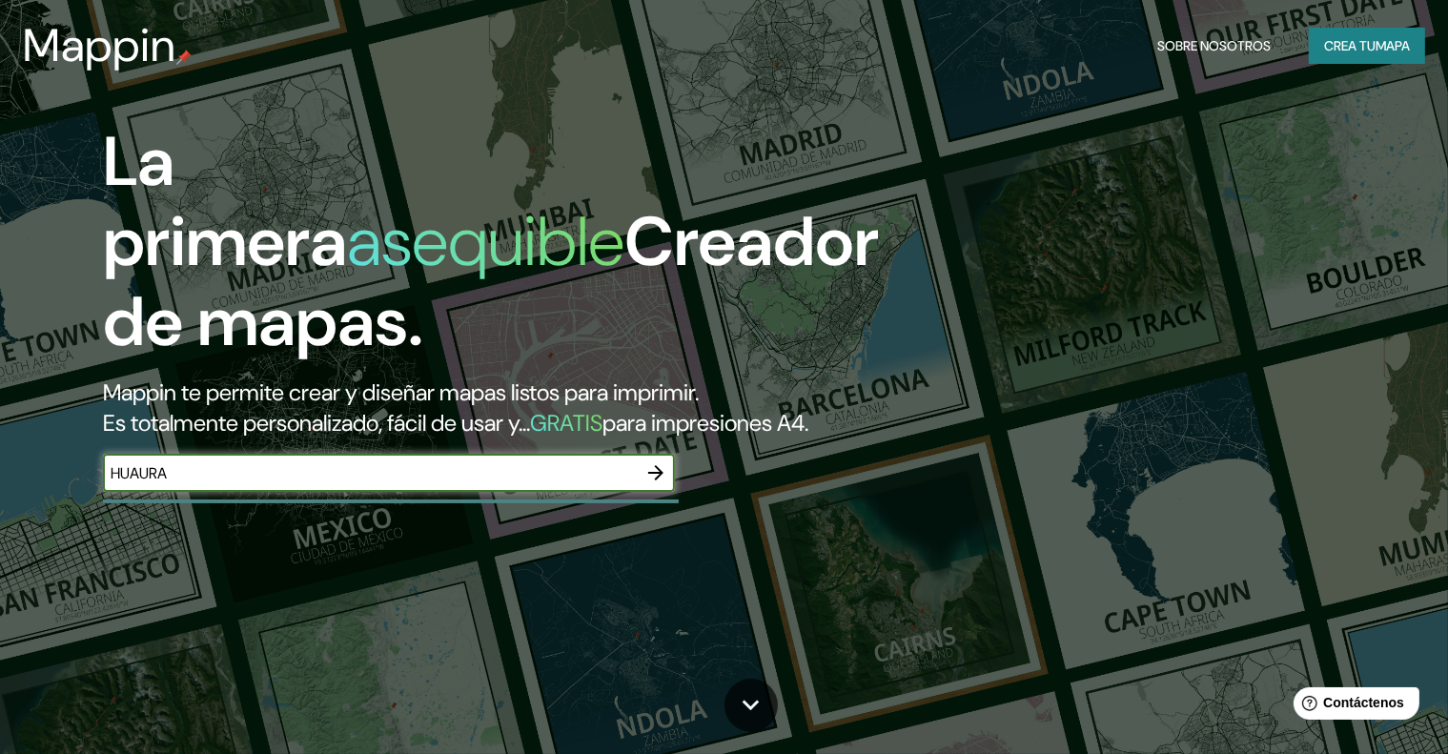
type input "HUAURA"
click at [1391, 43] on font "mapa" at bounding box center [1393, 45] width 34 height 17
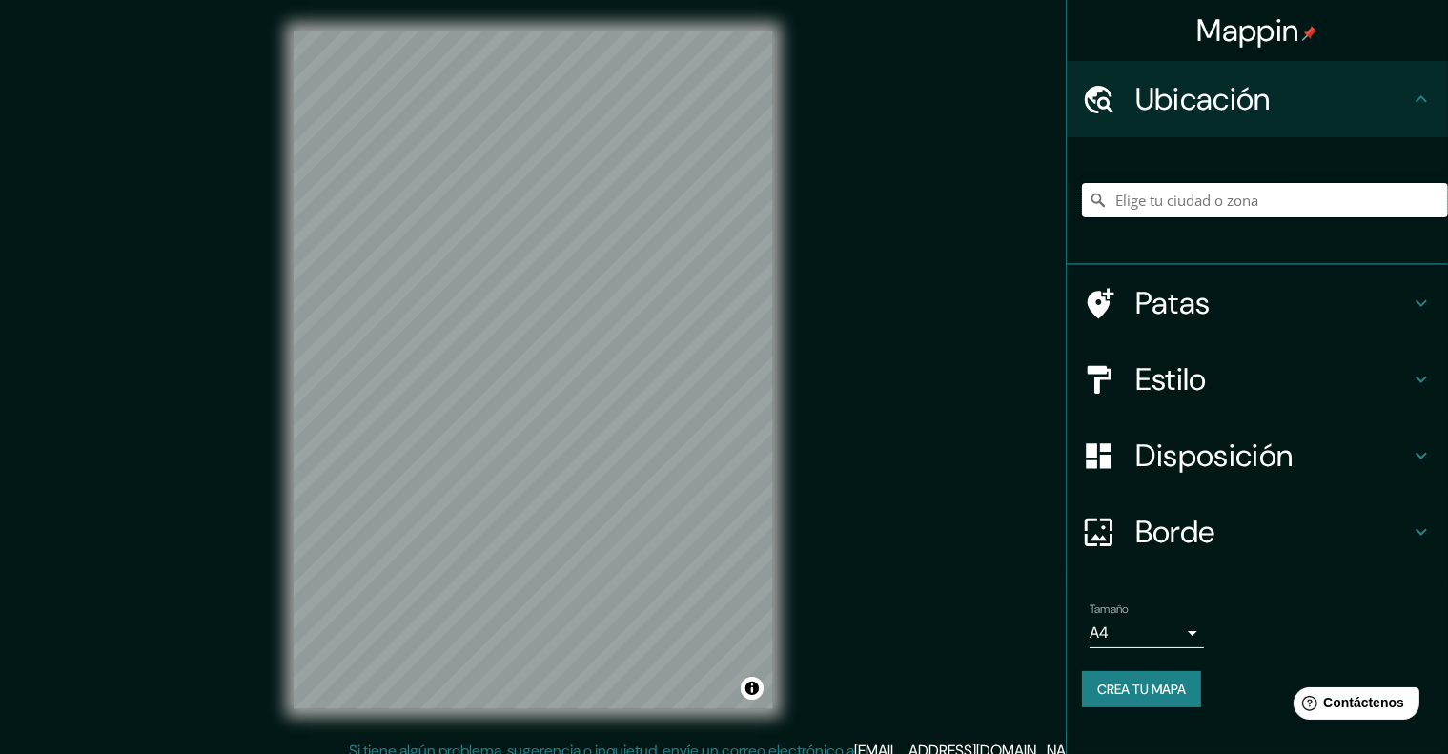
click at [1155, 194] on input "Elige tu ciudad o zona" at bounding box center [1265, 200] width 366 height 34
type input "[GEOGRAPHIC_DATA], [GEOGRAPHIC_DATA], [GEOGRAPHIC_DATA]"
